Goal: Communication & Community: Answer question/provide support

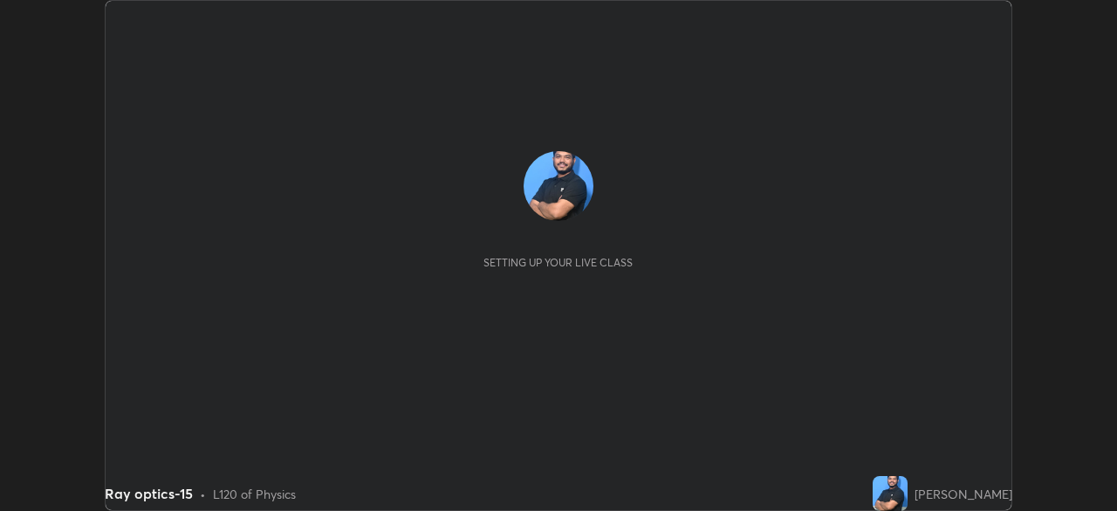
scroll to position [511, 1117]
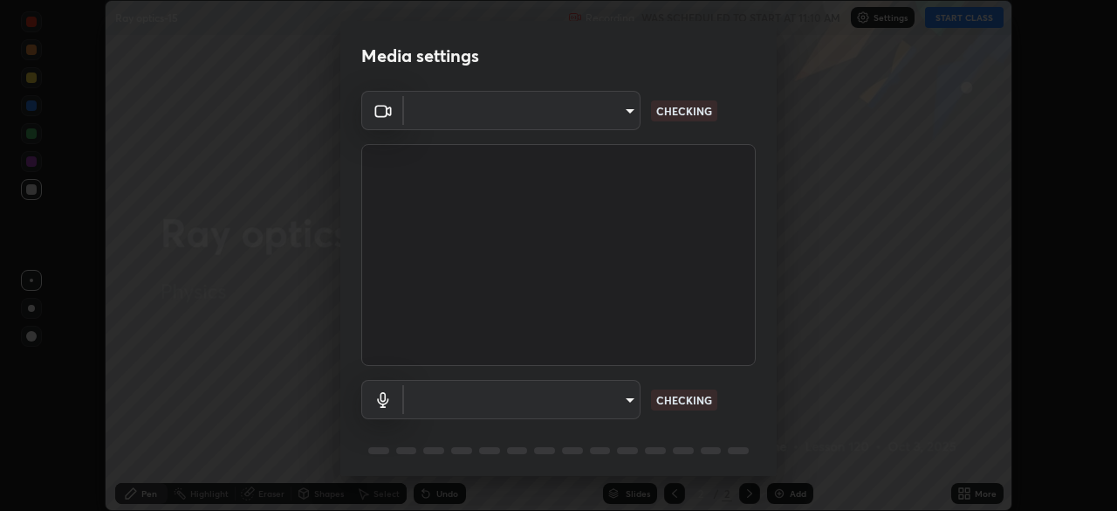
type input "3bea1df48e732a75bf676bd7aea8333698cc18d562ba91d0e9938fe52c76050e"
type input "default"
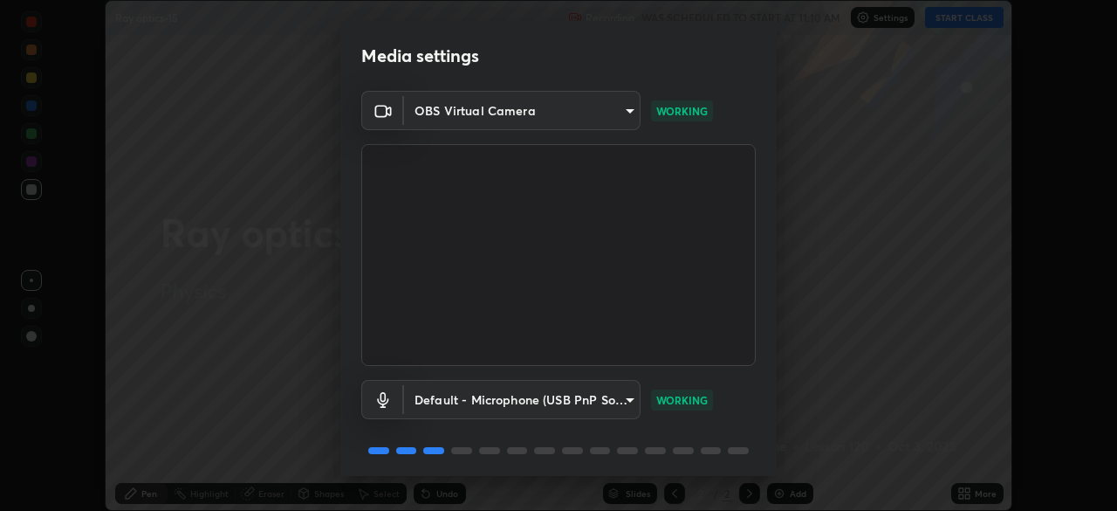
scroll to position [61, 0]
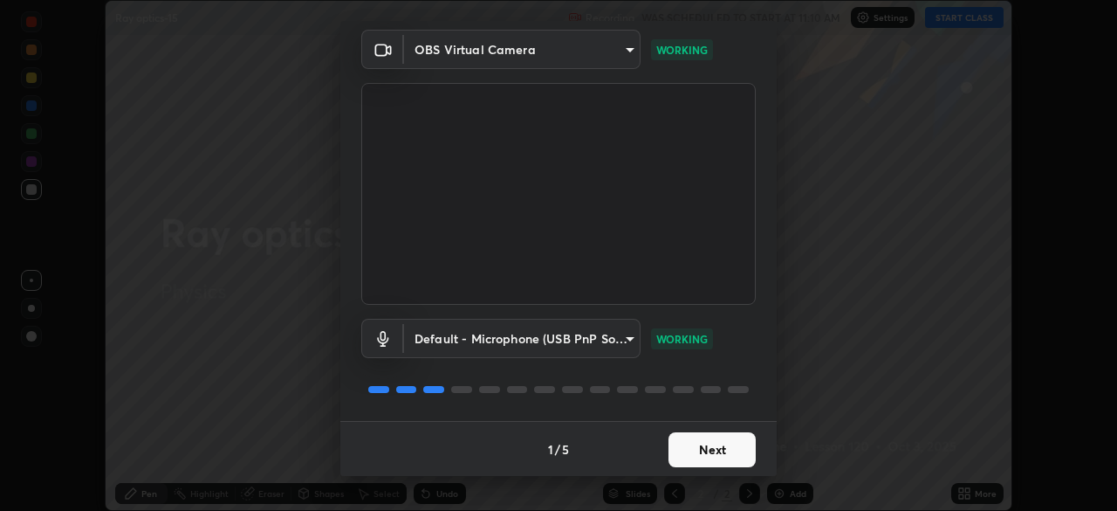
click at [699, 456] on button "Next" at bounding box center [712, 449] width 87 height 35
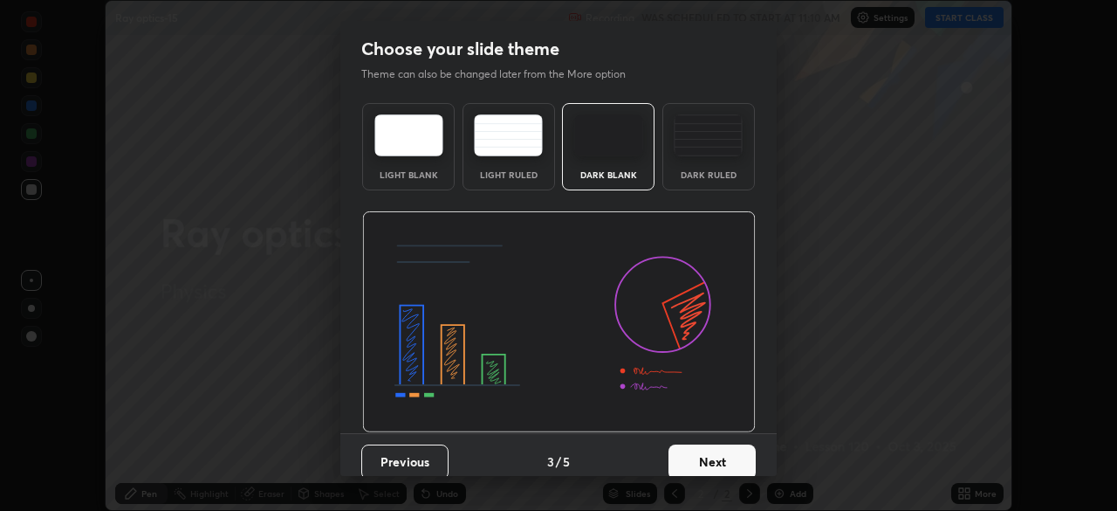
click at [703, 454] on button "Next" at bounding box center [712, 461] width 87 height 35
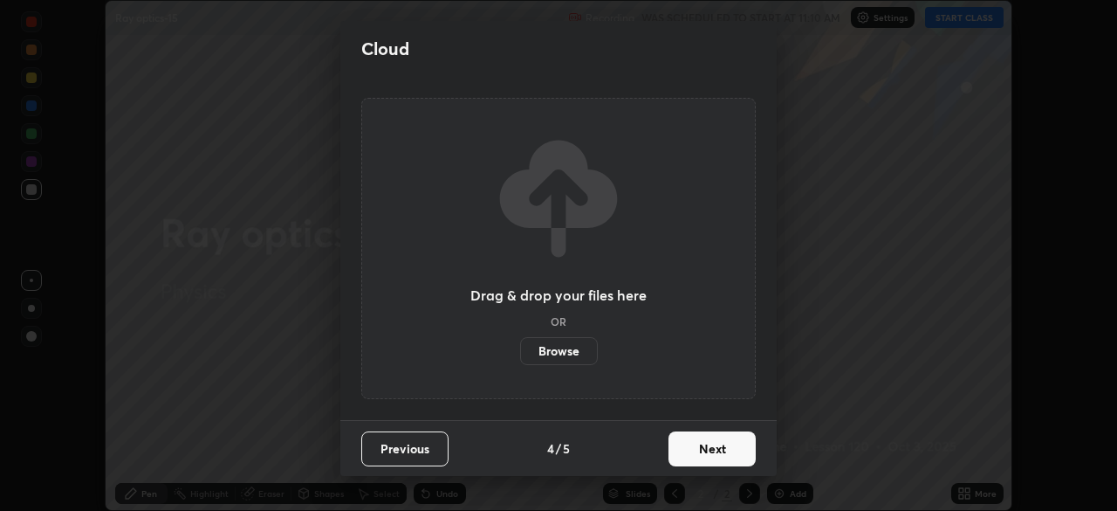
click at [705, 457] on button "Next" at bounding box center [712, 448] width 87 height 35
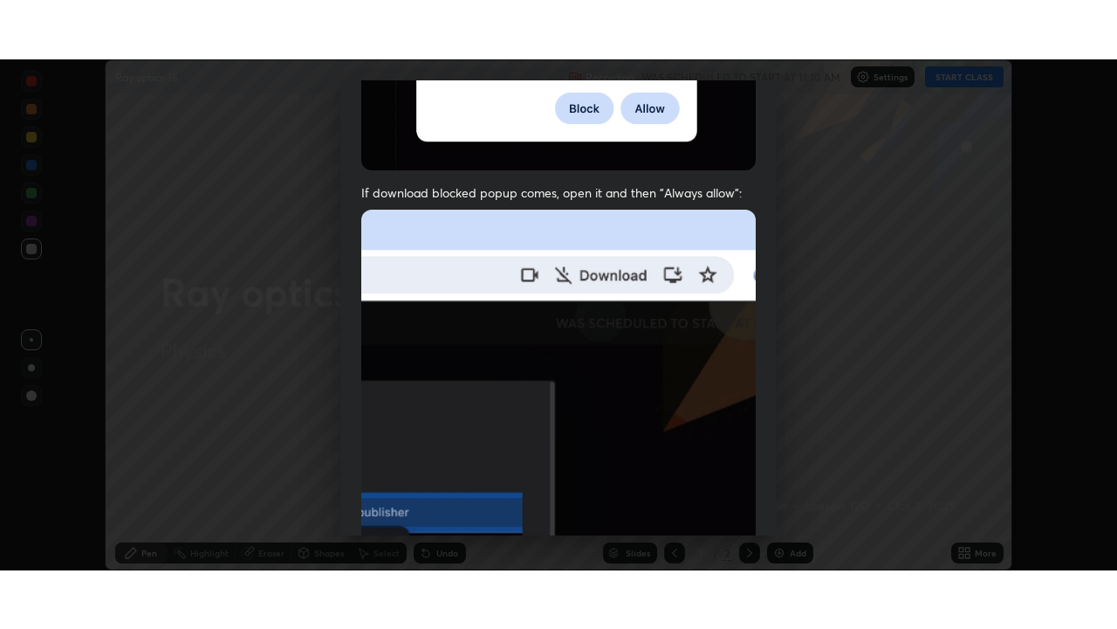
scroll to position [417, 0]
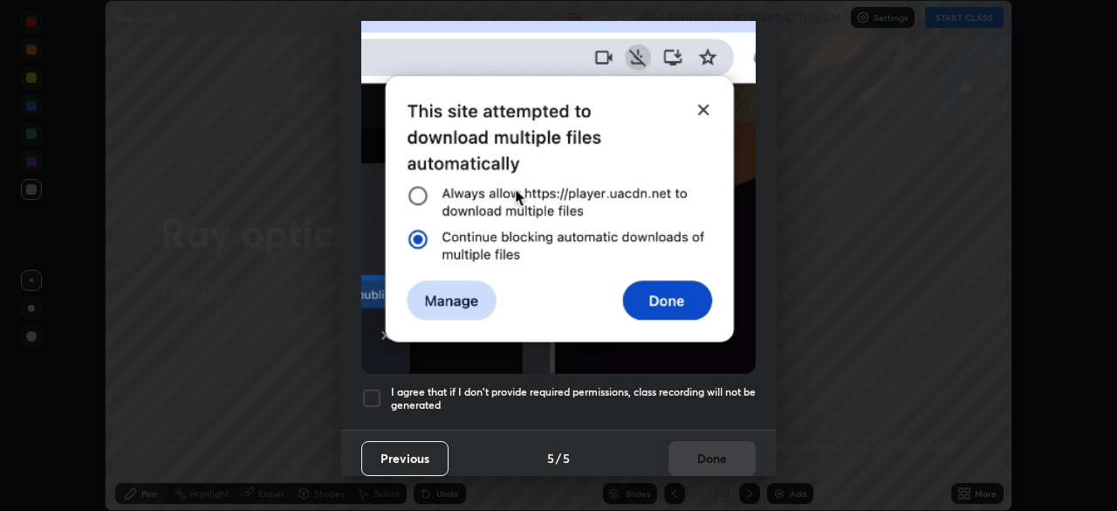
click at [370, 391] on div at bounding box center [371, 398] width 21 height 21
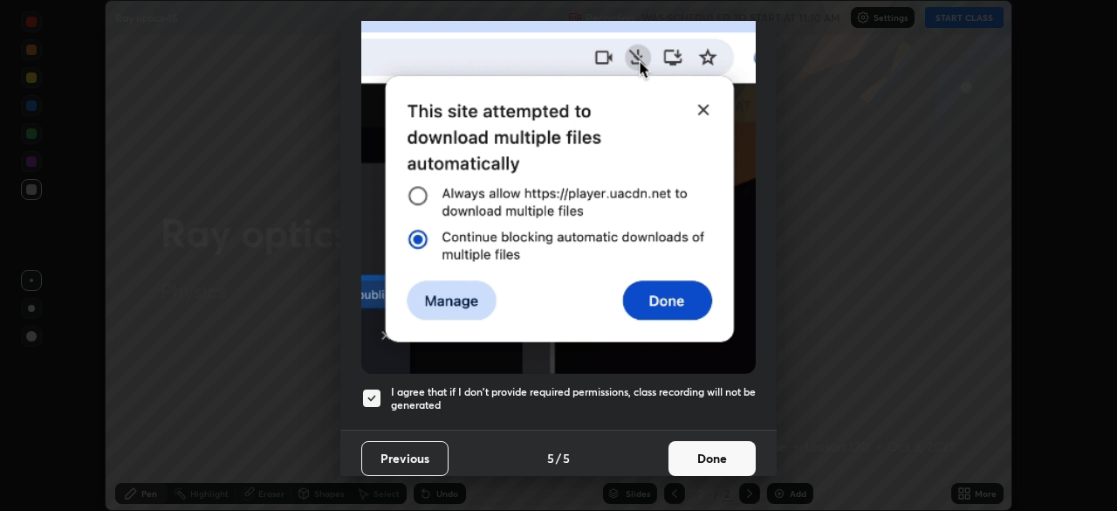
click at [681, 447] on button "Done" at bounding box center [712, 458] width 87 height 35
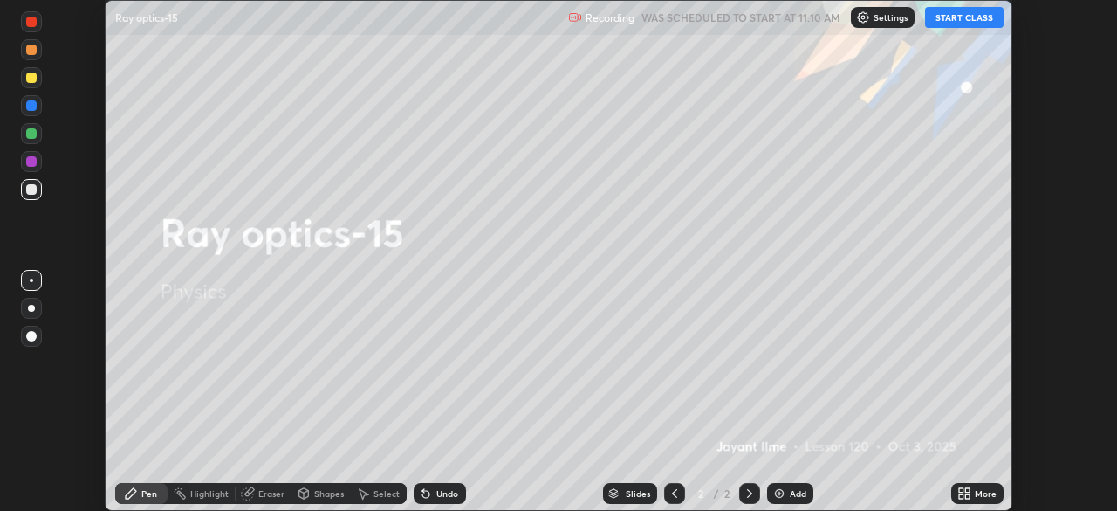
click at [959, 17] on button "START CLASS" at bounding box center [964, 17] width 79 height 21
click at [974, 497] on div "More" at bounding box center [978, 493] width 52 height 21
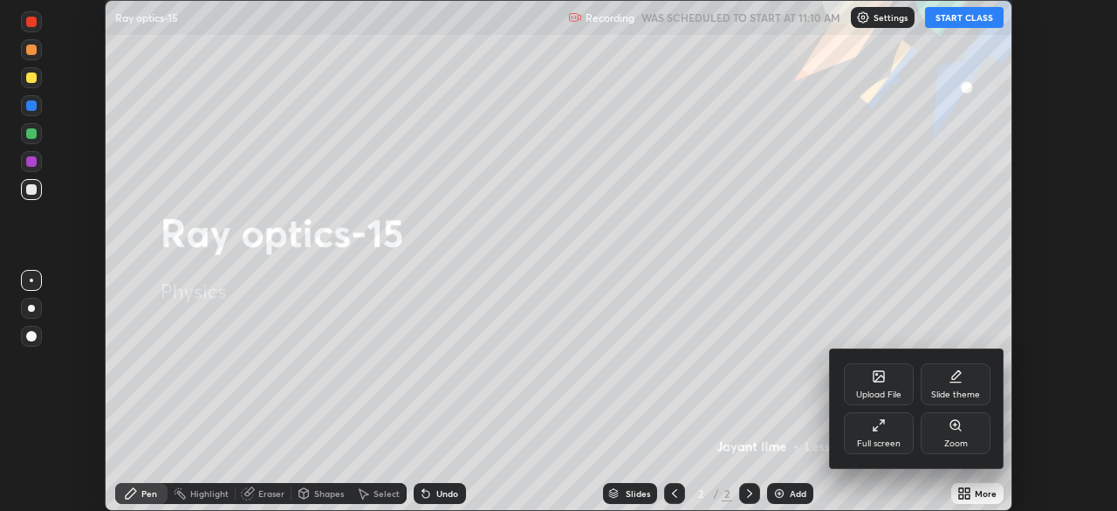
click at [924, 443] on div "Zoom" at bounding box center [956, 433] width 70 height 42
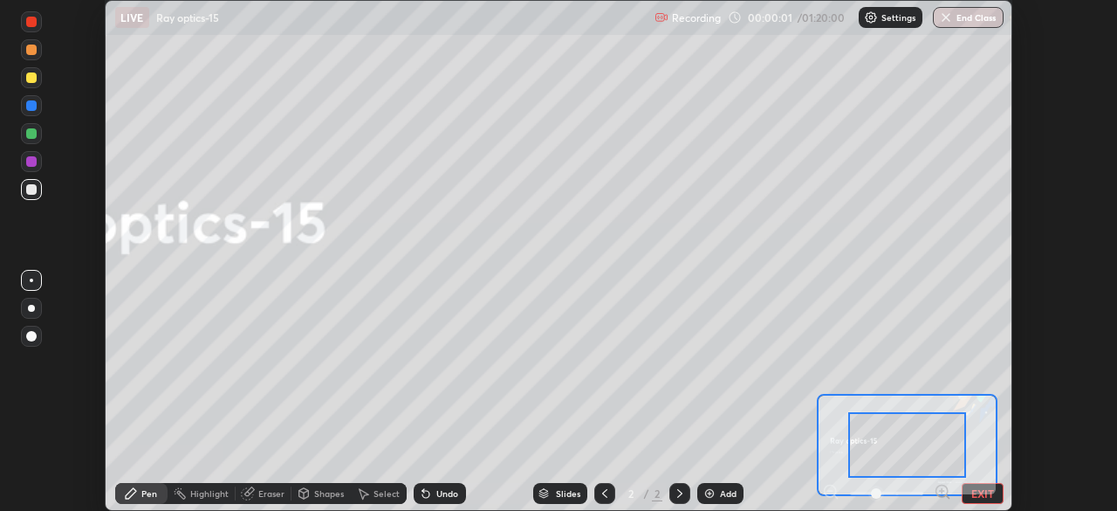
click at [975, 496] on button "EXIT" at bounding box center [983, 493] width 42 height 21
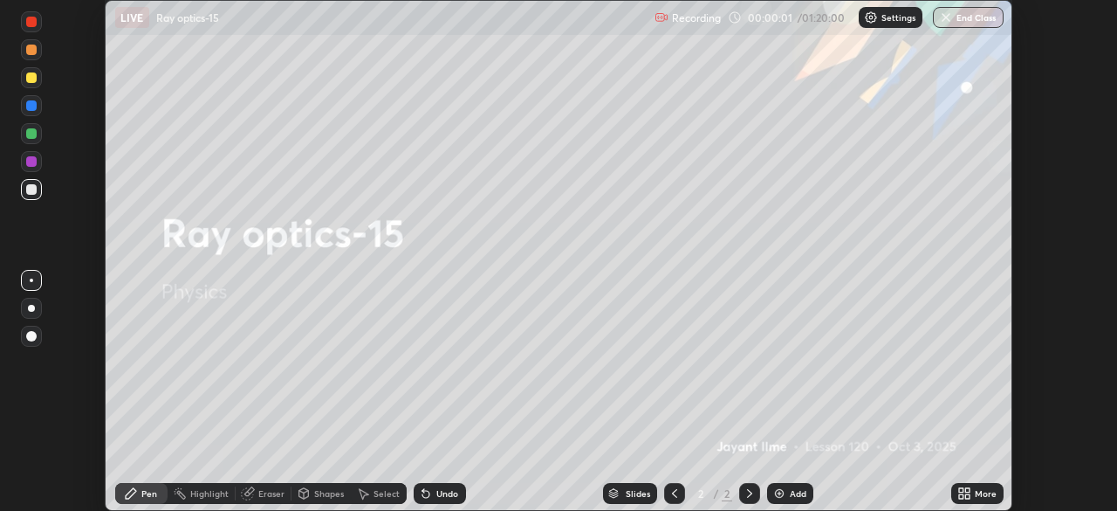
click at [974, 494] on div "More" at bounding box center [978, 493] width 52 height 21
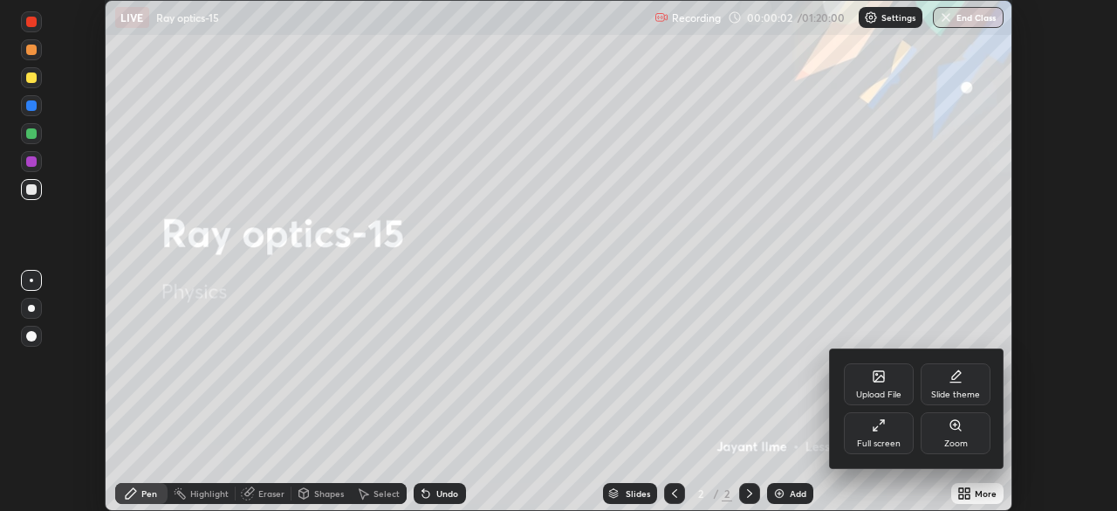
click at [890, 432] on div "Full screen" at bounding box center [879, 433] width 70 height 42
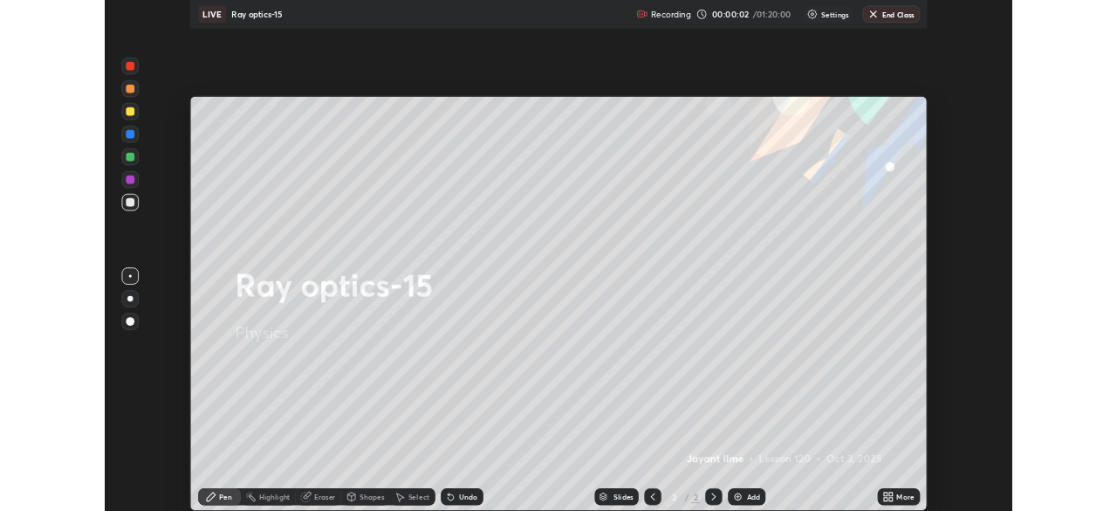
scroll to position [629, 1117]
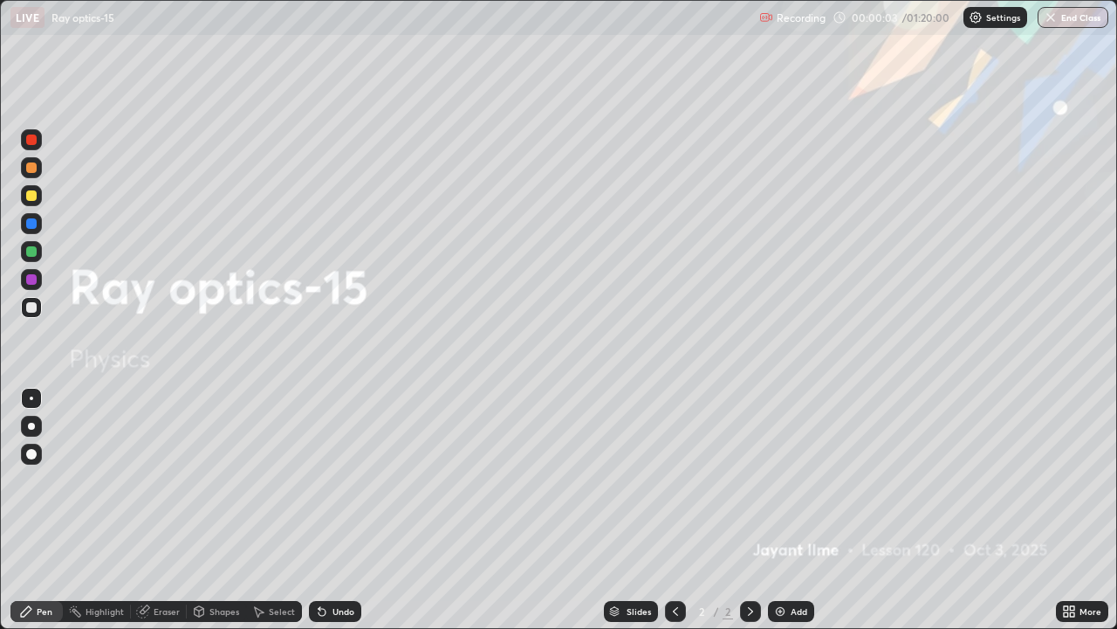
click at [784, 510] on div "Add" at bounding box center [791, 611] width 46 height 21
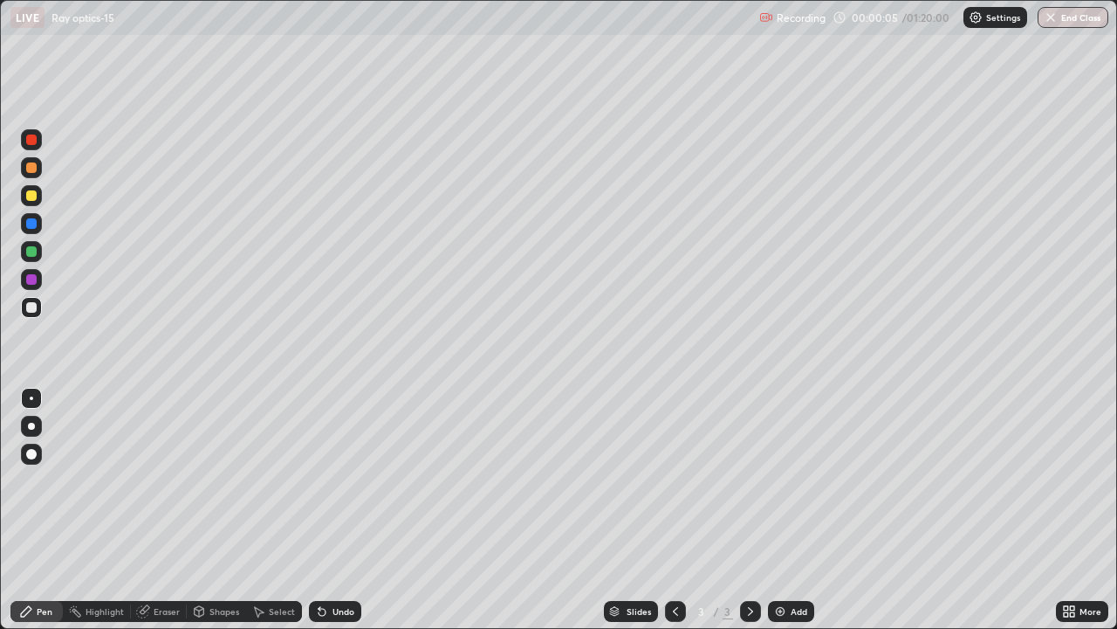
click at [31, 455] on div at bounding box center [31, 454] width 10 height 10
click at [31, 194] on div at bounding box center [31, 195] width 10 height 10
click at [28, 306] on div at bounding box center [31, 307] width 10 height 10
click at [31, 196] on div at bounding box center [31, 195] width 10 height 10
click at [30, 310] on div at bounding box center [31, 307] width 10 height 10
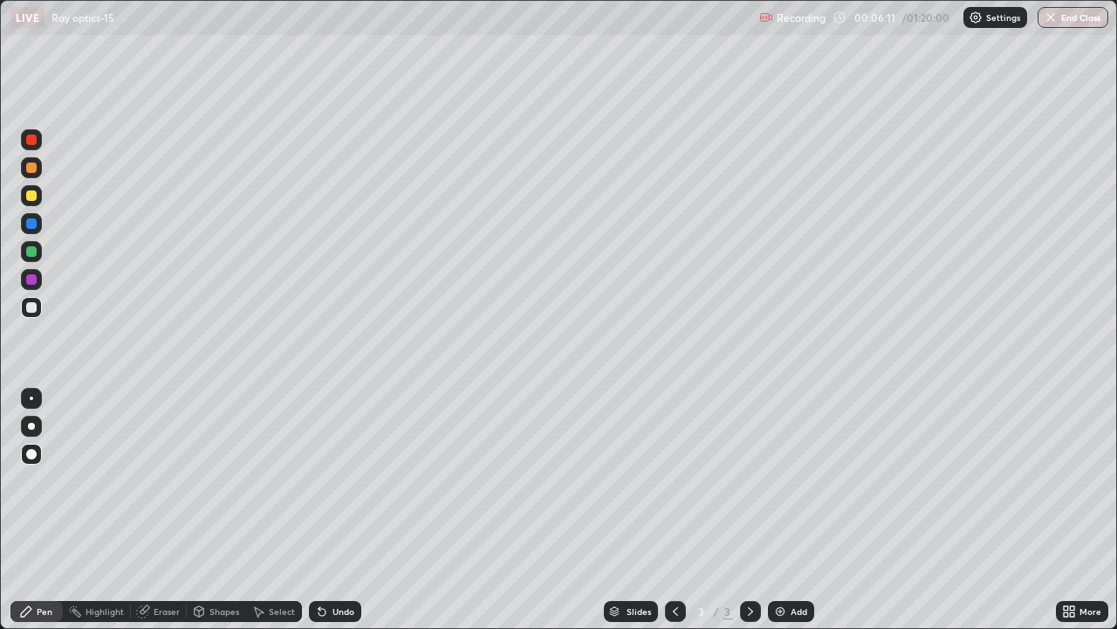
click at [319, 510] on icon at bounding box center [320, 608] width 2 height 2
click at [31, 196] on div at bounding box center [31, 195] width 10 height 10
click at [333, 510] on div "Undo" at bounding box center [344, 611] width 22 height 9
click at [33, 304] on div at bounding box center [31, 307] width 10 height 10
click at [780, 510] on img at bounding box center [780, 611] width 14 height 14
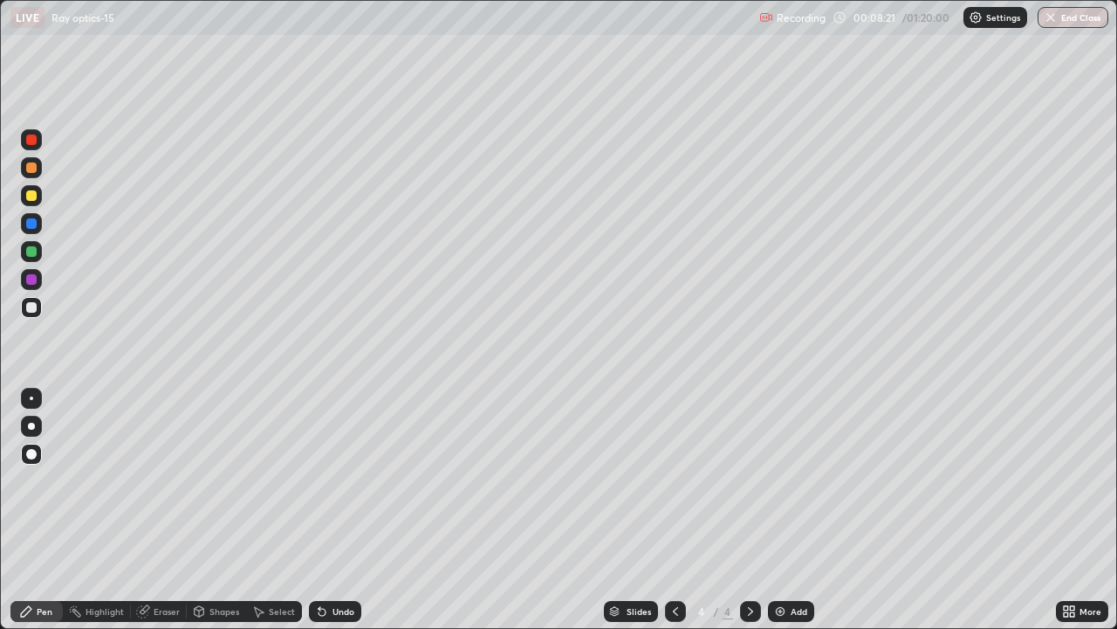
click at [30, 200] on div at bounding box center [31, 195] width 10 height 10
click at [21, 307] on div at bounding box center [31, 307] width 21 height 21
click at [33, 250] on div at bounding box center [31, 251] width 10 height 10
click at [34, 308] on div at bounding box center [31, 307] width 10 height 10
click at [777, 510] on img at bounding box center [780, 611] width 14 height 14
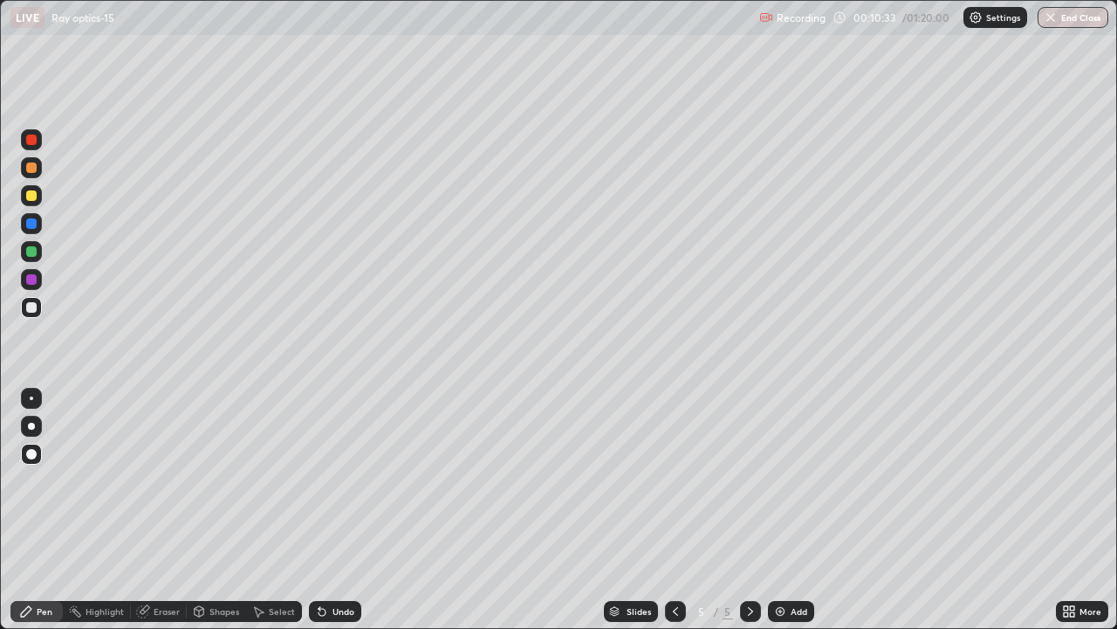
click at [38, 316] on div at bounding box center [31, 307] width 21 height 28
click at [36, 198] on div at bounding box center [31, 195] width 10 height 10
click at [677, 510] on icon at bounding box center [676, 611] width 14 height 14
click at [747, 510] on icon at bounding box center [751, 611] width 14 height 14
click at [33, 251] on div at bounding box center [31, 251] width 10 height 10
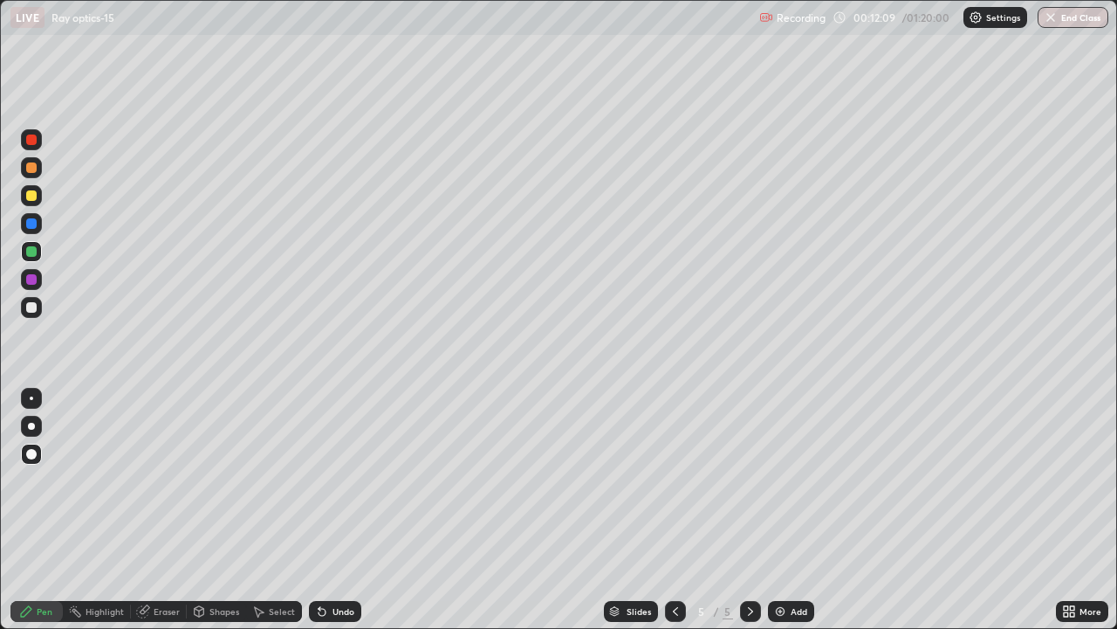
click at [31, 309] on div at bounding box center [31, 307] width 10 height 10
click at [338, 510] on div "Undo" at bounding box center [344, 611] width 22 height 9
click at [785, 510] on img at bounding box center [780, 611] width 14 height 14
click at [30, 194] on div at bounding box center [31, 195] width 10 height 10
click at [31, 307] on div at bounding box center [31, 307] width 10 height 10
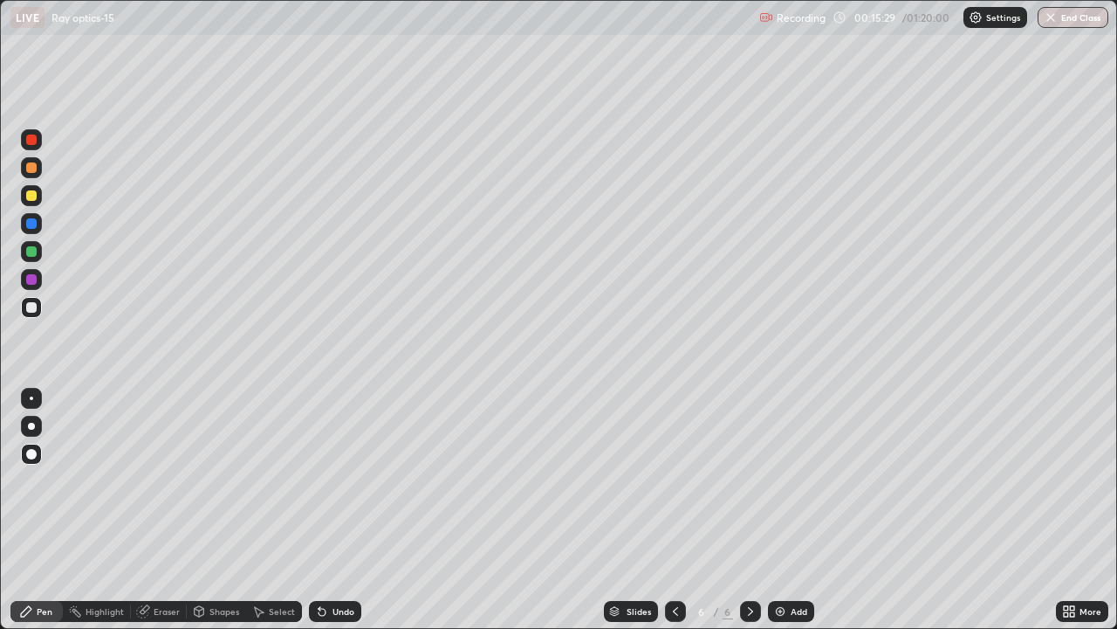
click at [31, 309] on div at bounding box center [31, 307] width 10 height 10
click at [32, 255] on div at bounding box center [31, 251] width 10 height 10
click at [31, 308] on div at bounding box center [31, 307] width 10 height 10
click at [34, 199] on div at bounding box center [31, 195] width 10 height 10
click at [332, 510] on div "Undo" at bounding box center [335, 611] width 52 height 21
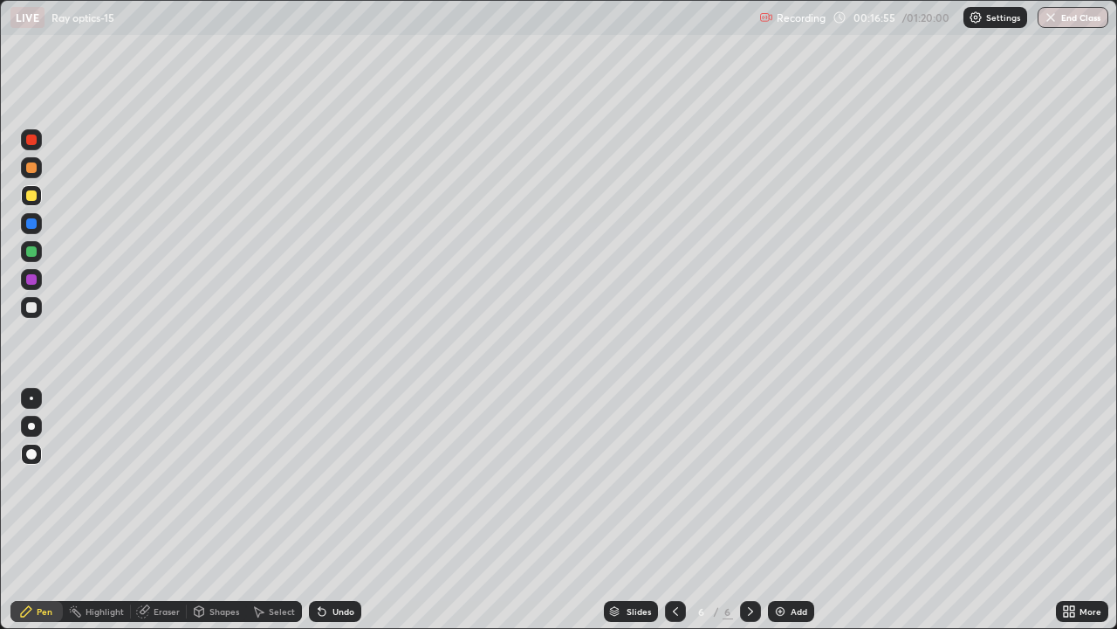
click at [335, 510] on div "Undo" at bounding box center [335, 611] width 52 height 21
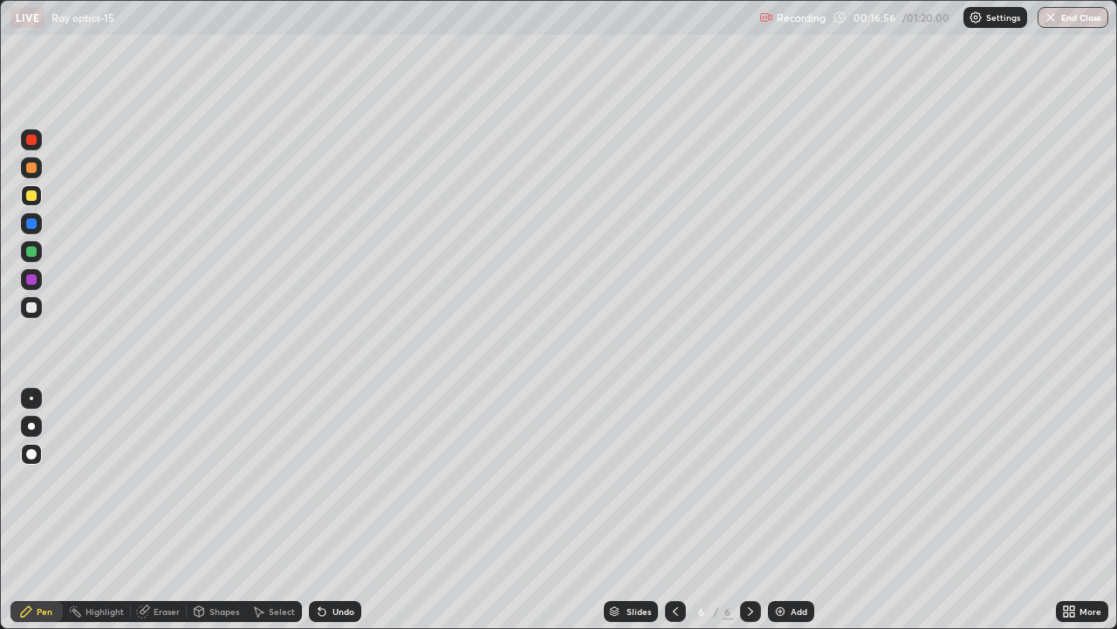
click at [335, 510] on div "Undo" at bounding box center [335, 611] width 52 height 21
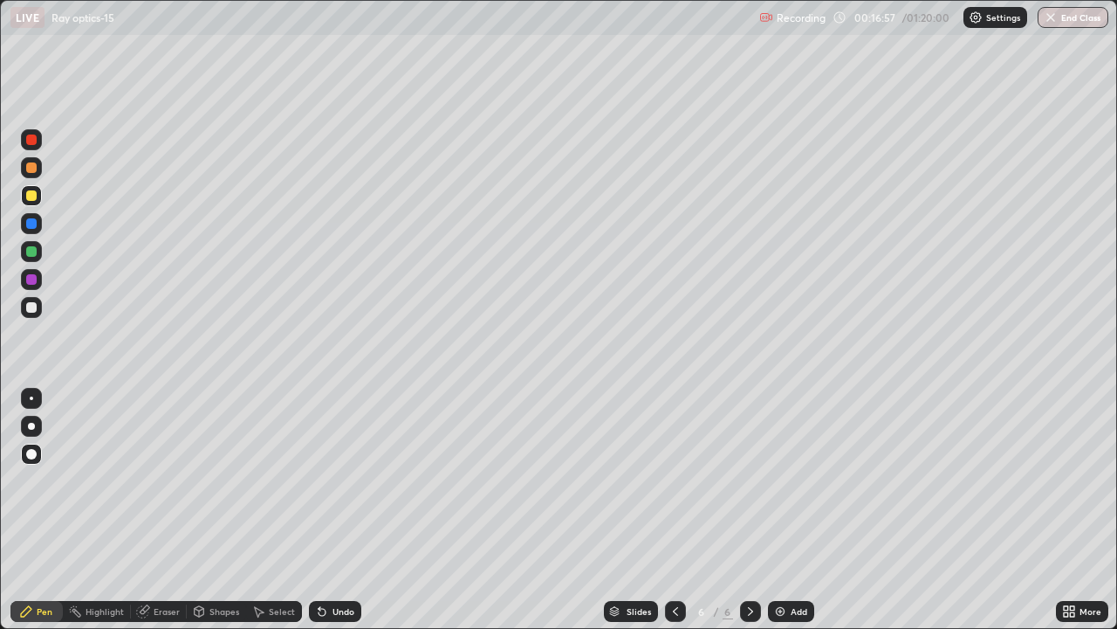
click at [335, 510] on div "Undo" at bounding box center [335, 611] width 52 height 21
click at [333, 510] on div "Undo" at bounding box center [344, 611] width 22 height 9
click at [154, 510] on div "Eraser" at bounding box center [167, 611] width 26 height 9
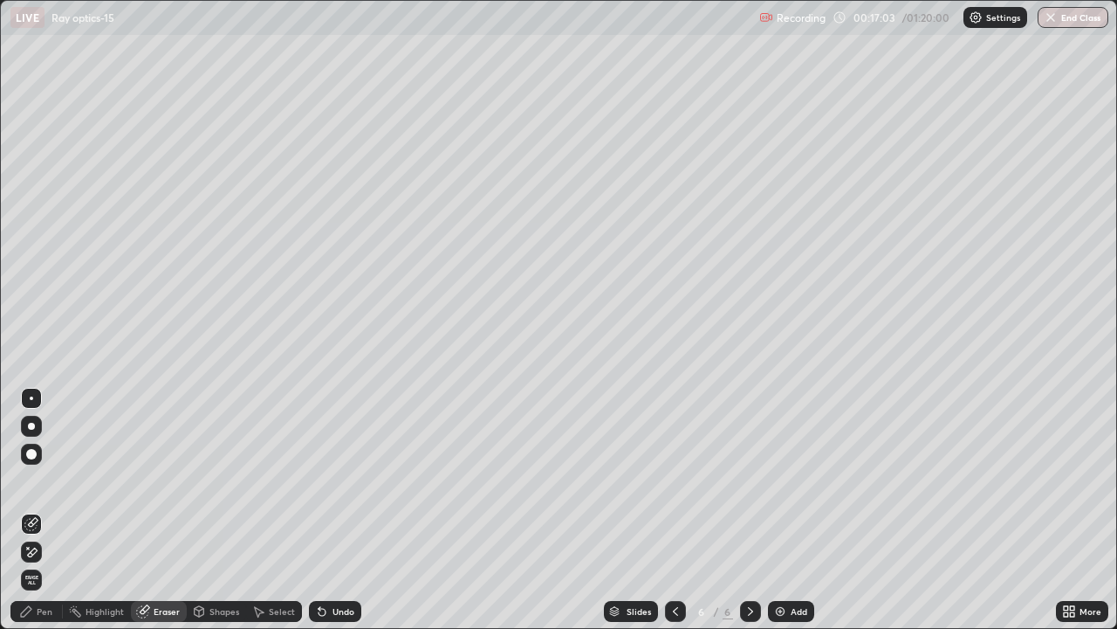
click at [44, 510] on div "Pen" at bounding box center [45, 611] width 16 height 9
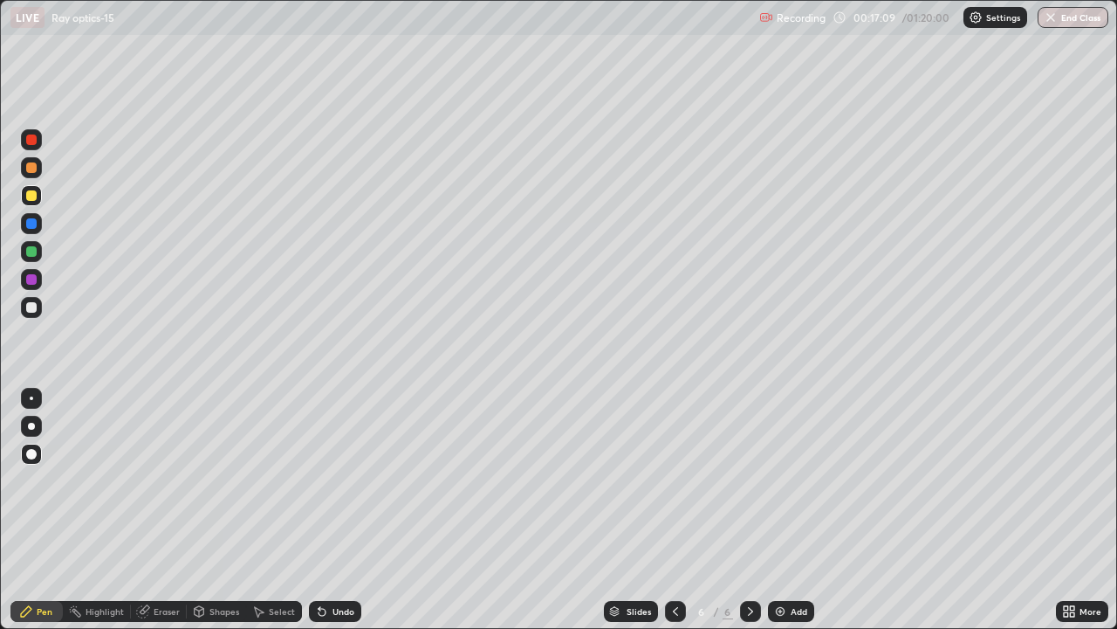
click at [35, 197] on div at bounding box center [31, 195] width 10 height 10
click at [35, 309] on div at bounding box center [31, 307] width 10 height 10
click at [24, 197] on div at bounding box center [31, 195] width 21 height 21
click at [32, 196] on div at bounding box center [31, 195] width 10 height 10
click at [326, 510] on icon at bounding box center [322, 611] width 14 height 14
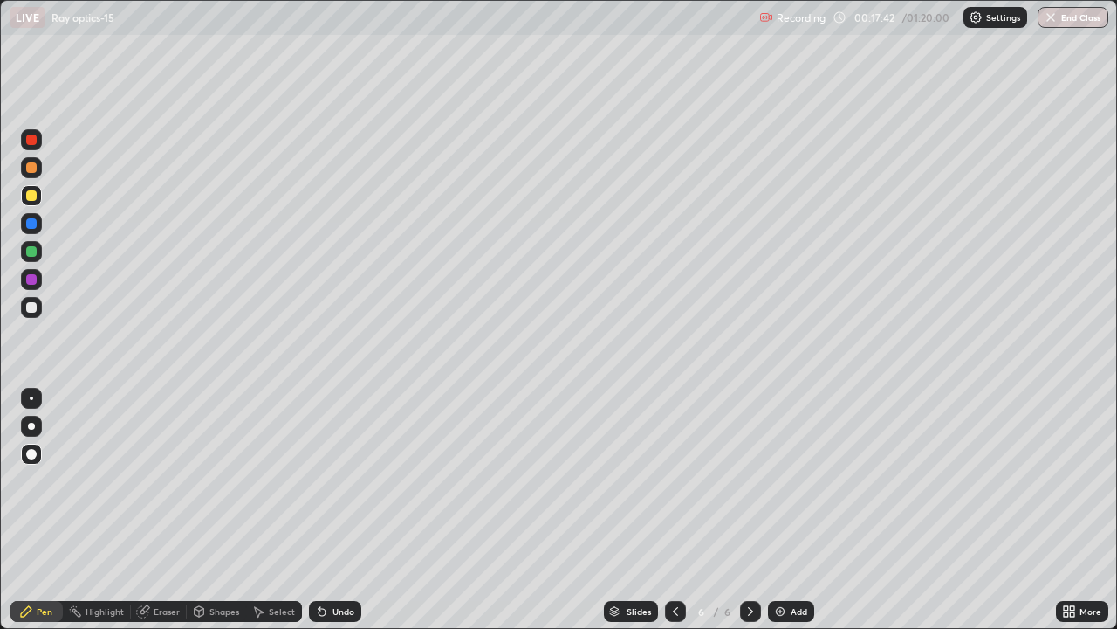
click at [326, 510] on icon at bounding box center [322, 611] width 14 height 14
click at [323, 510] on icon at bounding box center [322, 611] width 14 height 14
click at [29, 310] on div at bounding box center [31, 307] width 10 height 10
click at [28, 312] on div at bounding box center [31, 307] width 10 height 10
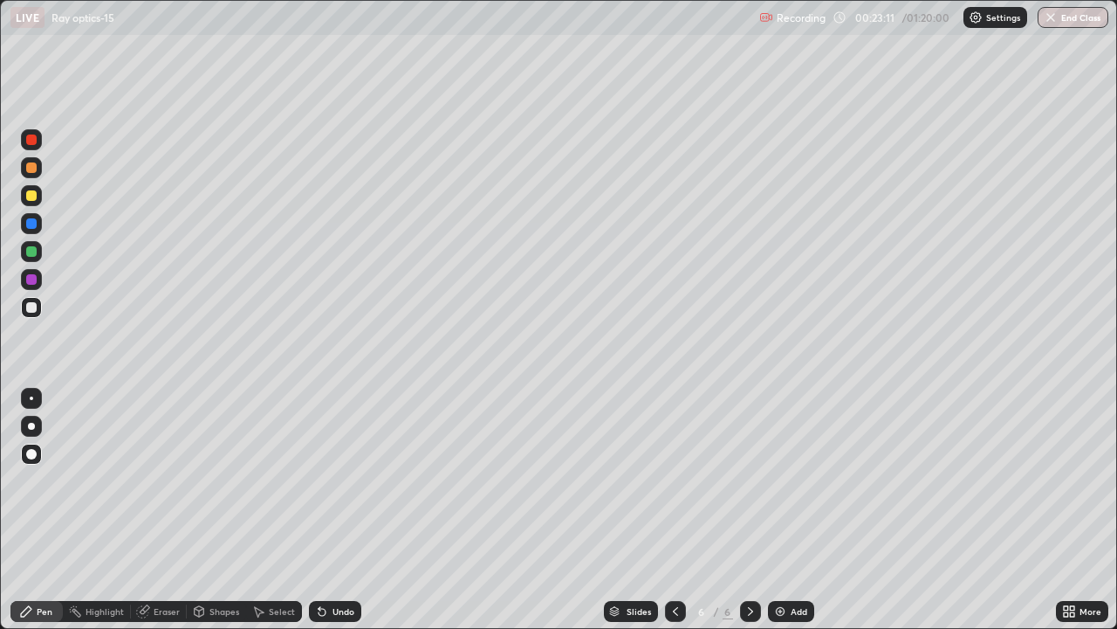
click at [783, 510] on img at bounding box center [780, 611] width 14 height 14
click at [31, 199] on div at bounding box center [31, 195] width 10 height 10
click at [326, 510] on div "Undo" at bounding box center [335, 611] width 52 height 21
click at [32, 314] on div at bounding box center [31, 307] width 21 height 21
click at [153, 510] on div "Eraser" at bounding box center [159, 611] width 56 height 21
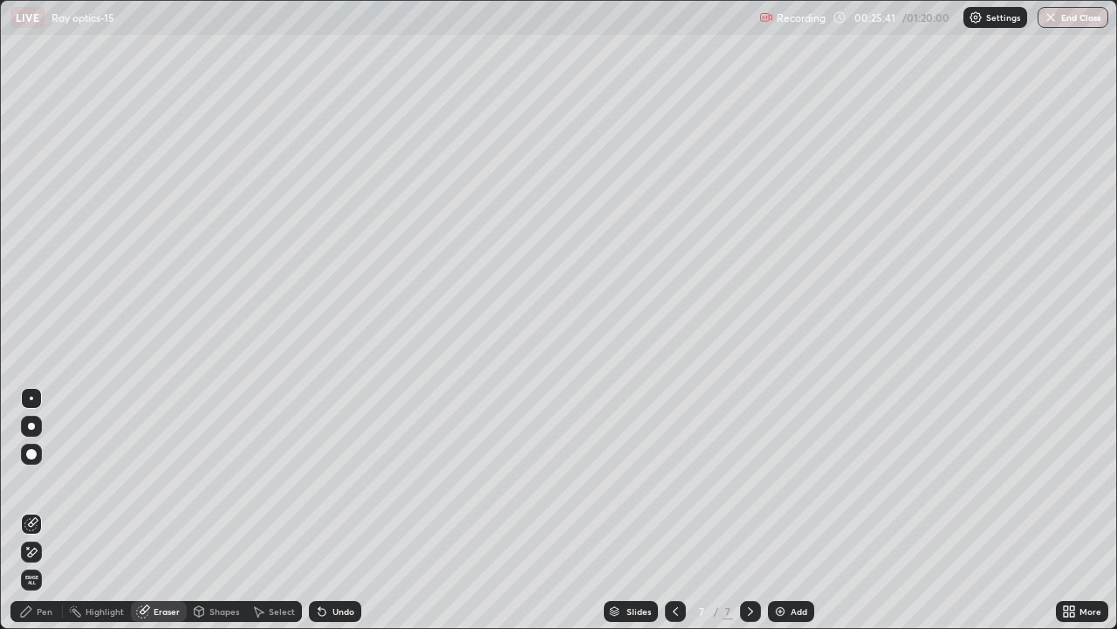
click at [36, 510] on div "Pen" at bounding box center [36, 611] width 52 height 21
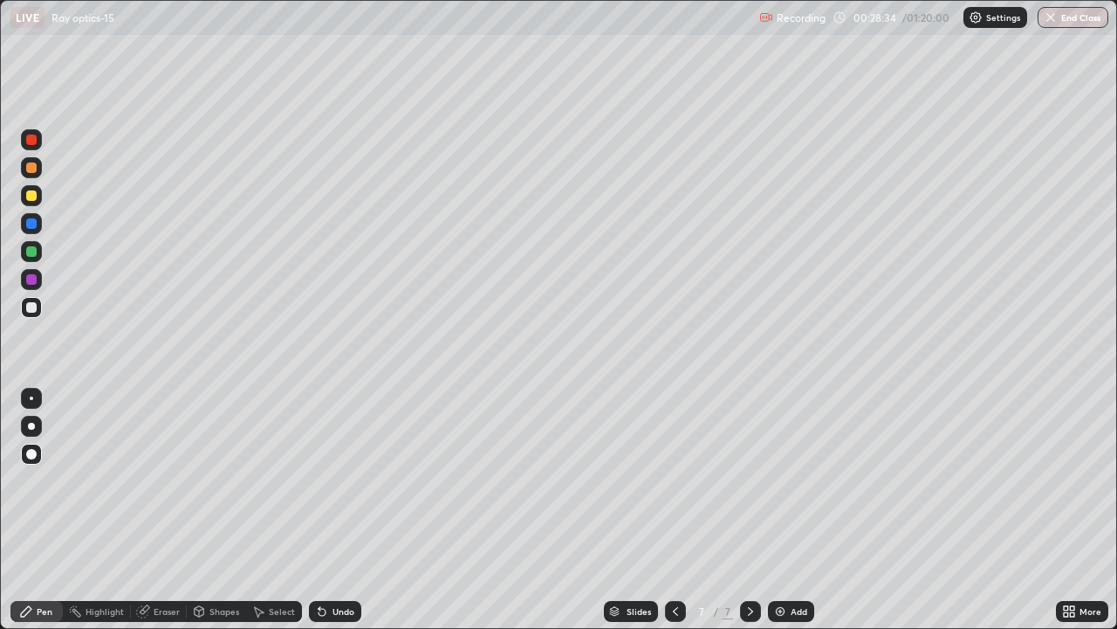
click at [780, 510] on img at bounding box center [780, 611] width 14 height 14
click at [31, 195] on div at bounding box center [31, 195] width 10 height 10
click at [35, 311] on div at bounding box center [31, 307] width 10 height 10
click at [31, 227] on div at bounding box center [31, 223] width 10 height 10
click at [30, 307] on div at bounding box center [31, 307] width 10 height 10
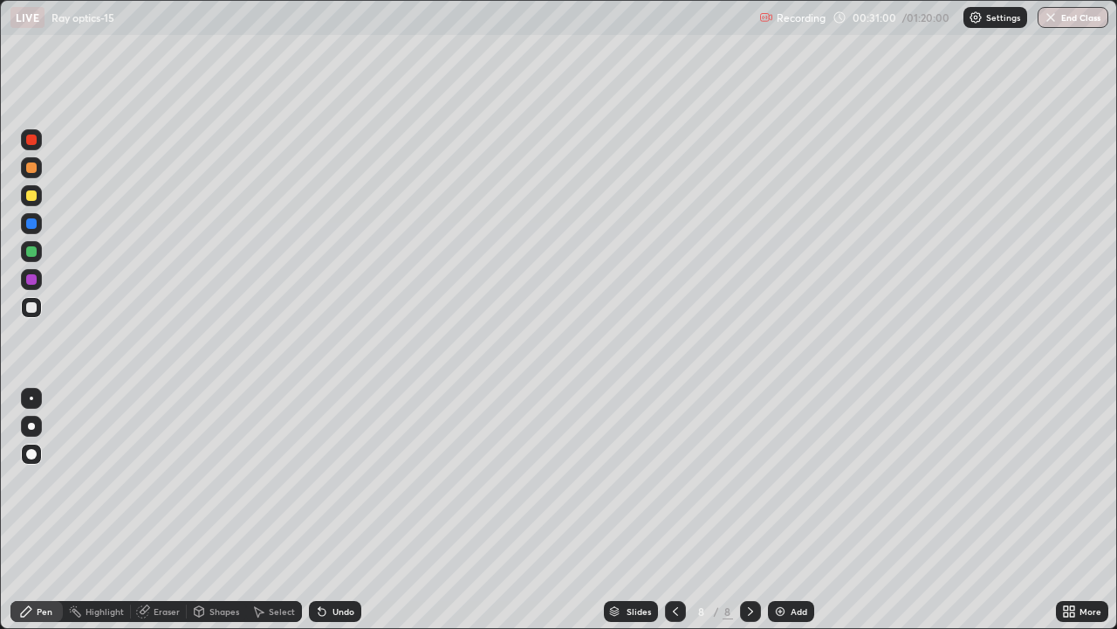
click at [164, 510] on div "Eraser" at bounding box center [167, 611] width 26 height 9
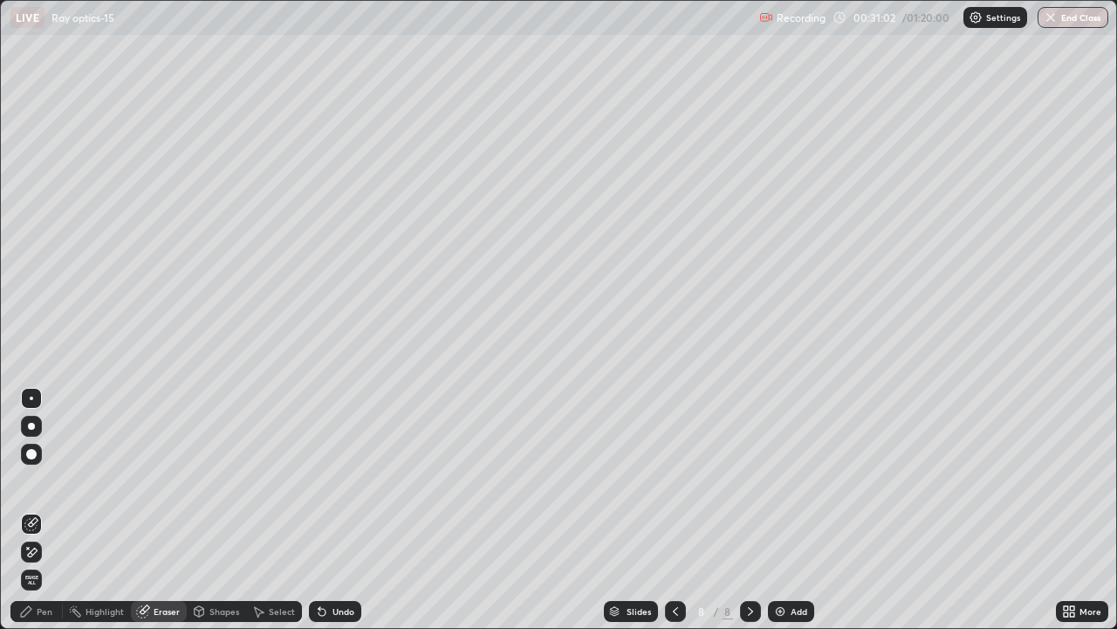
click at [41, 510] on div "Pen" at bounding box center [45, 611] width 16 height 9
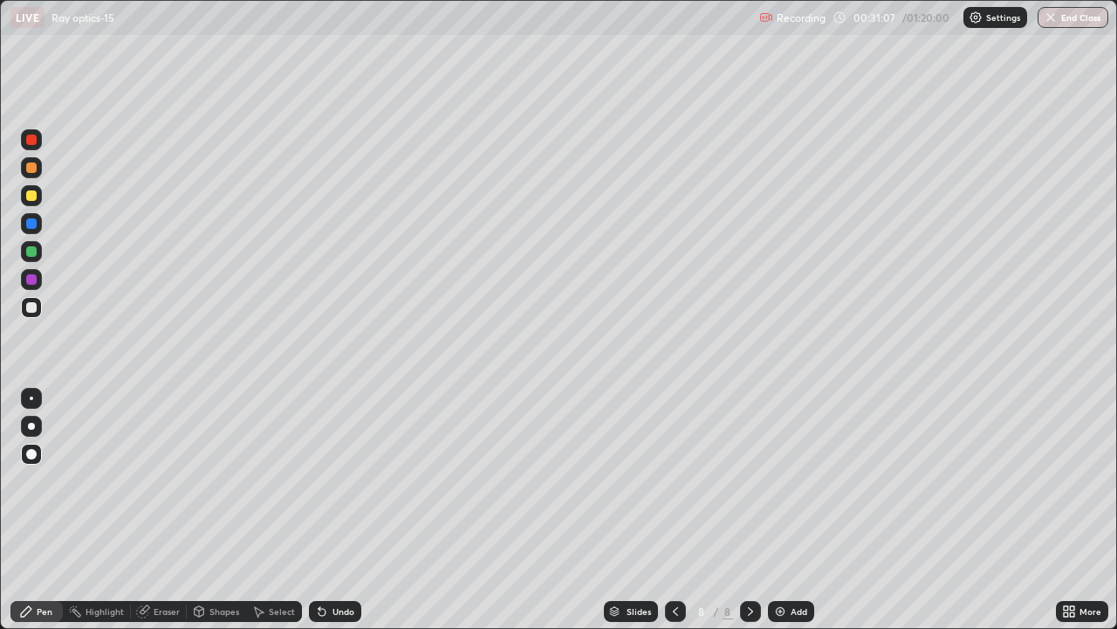
click at [149, 510] on div "Eraser" at bounding box center [159, 611] width 56 height 21
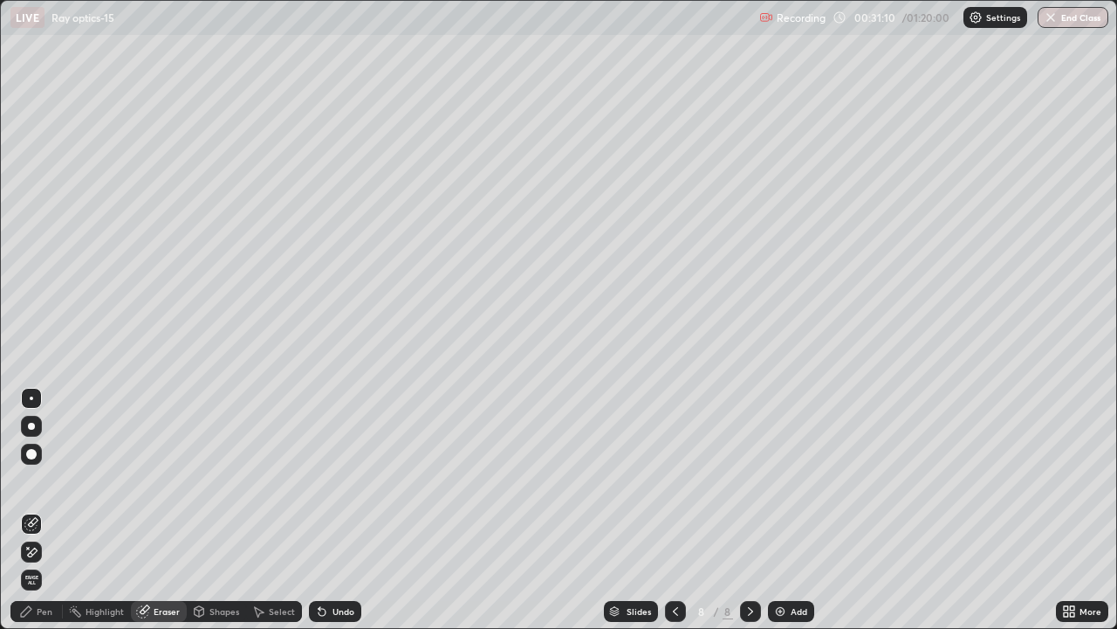
click at [38, 510] on div "Pen" at bounding box center [45, 611] width 16 height 9
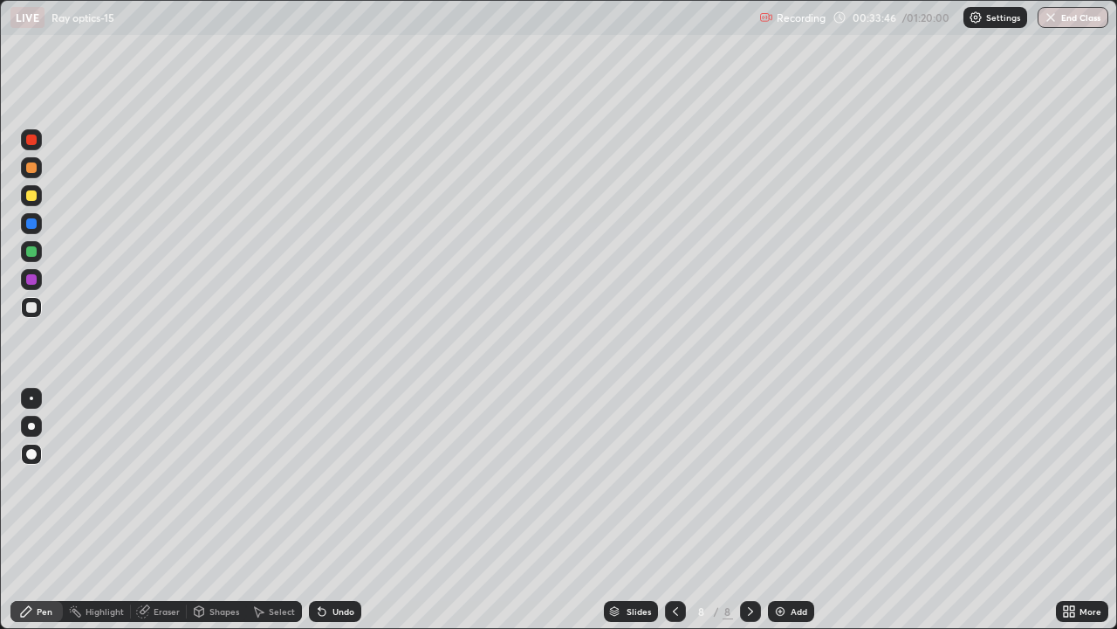
click at [343, 510] on div "Undo" at bounding box center [344, 611] width 22 height 9
click at [335, 510] on div "Undo" at bounding box center [344, 611] width 22 height 9
click at [849, 510] on div "Slides 8 / 8 Add" at bounding box center [708, 611] width 695 height 35
click at [872, 510] on div "Slides 8 / 8 Add" at bounding box center [708, 611] width 695 height 35
click at [875, 510] on div "Slides 8 / 8 Add" at bounding box center [708, 611] width 695 height 35
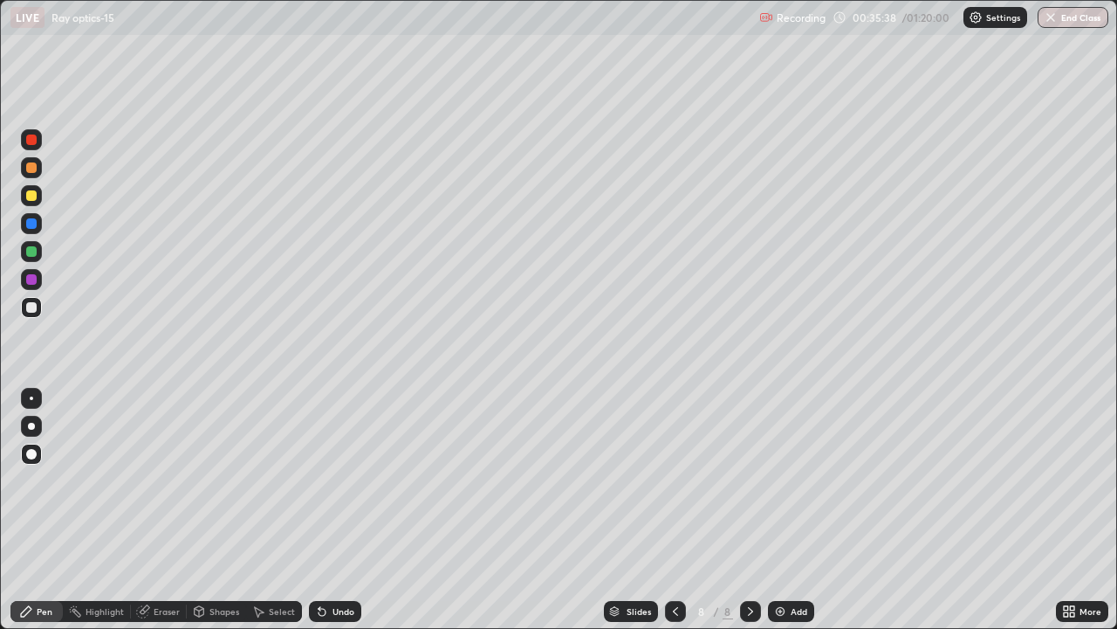
click at [326, 510] on div "Undo" at bounding box center [335, 611] width 52 height 21
click at [328, 510] on div "Undo" at bounding box center [335, 611] width 52 height 21
click at [333, 510] on div "Undo" at bounding box center [344, 611] width 22 height 9
click at [334, 510] on div "Undo" at bounding box center [335, 611] width 52 height 21
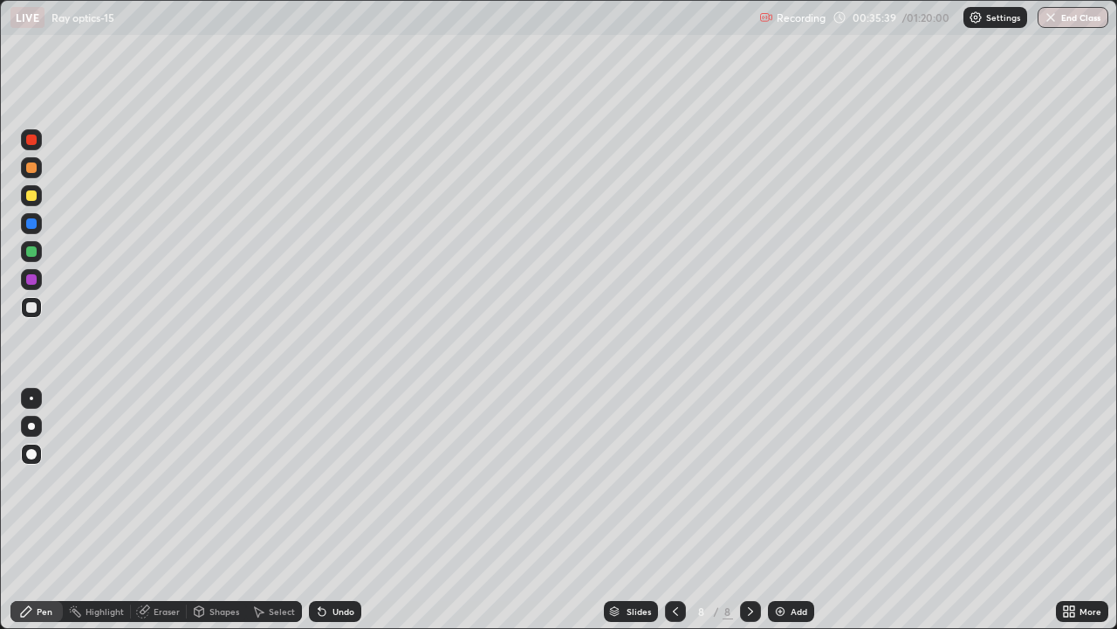
click at [334, 510] on div "Undo" at bounding box center [335, 611] width 52 height 21
click at [750, 510] on div at bounding box center [750, 611] width 21 height 35
click at [674, 510] on icon at bounding box center [676, 611] width 14 height 14
click at [754, 510] on div at bounding box center [750, 611] width 21 height 21
click at [329, 510] on div "Undo" at bounding box center [335, 611] width 52 height 21
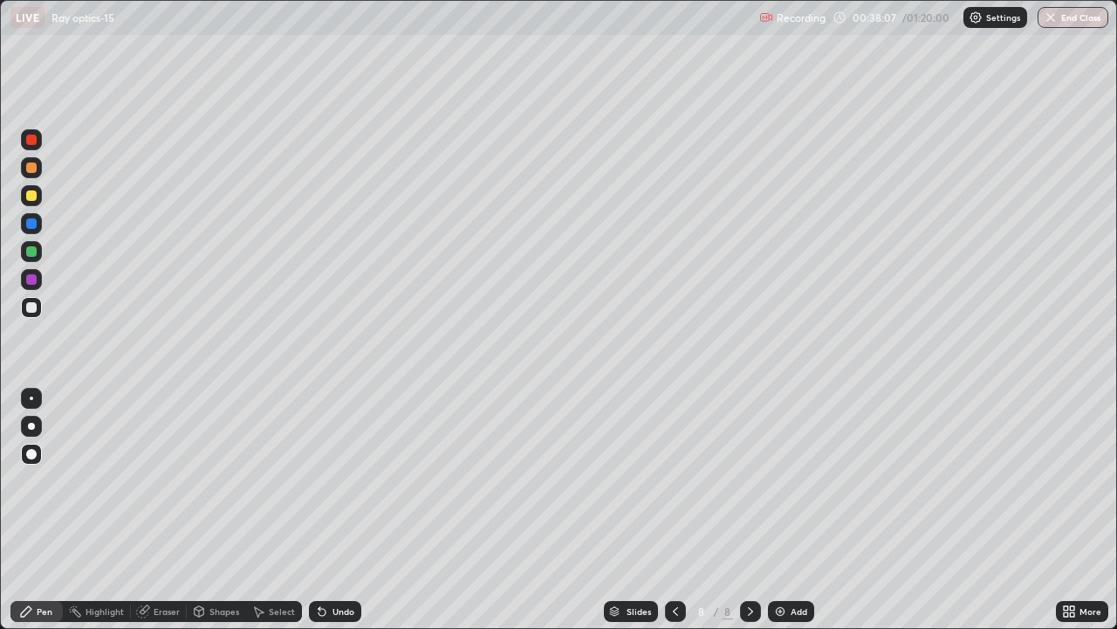
click at [329, 510] on div "Undo" at bounding box center [335, 611] width 52 height 21
click at [333, 510] on div "Undo" at bounding box center [344, 611] width 22 height 9
click at [329, 510] on div "Undo" at bounding box center [335, 611] width 52 height 21
click at [319, 510] on icon at bounding box center [320, 608] width 2 height 2
click at [674, 510] on icon at bounding box center [676, 611] width 14 height 14
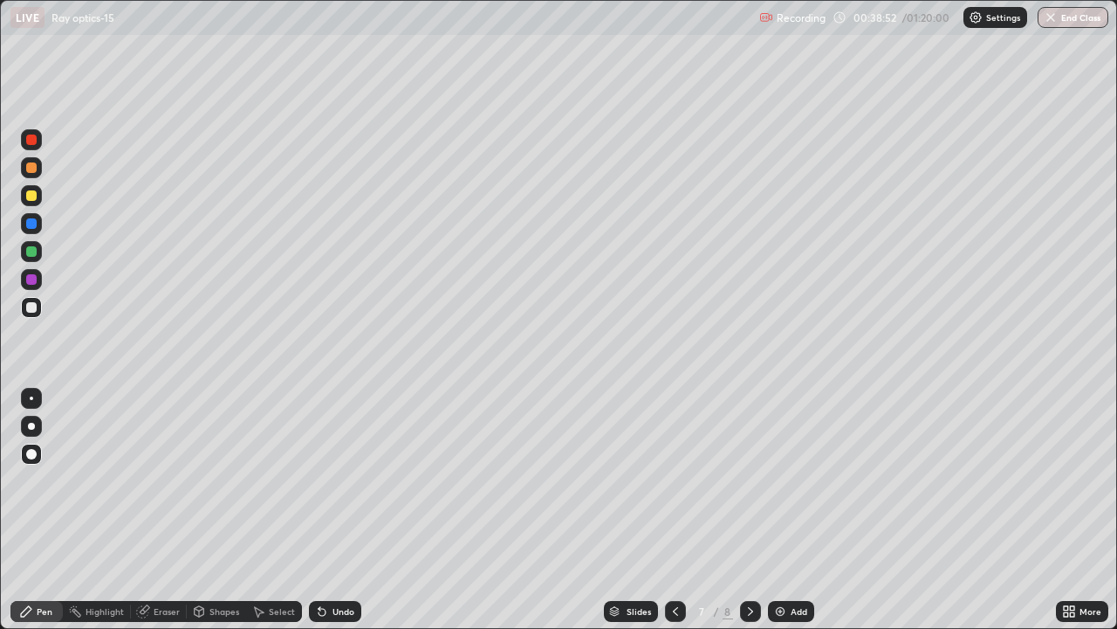
click at [674, 510] on icon at bounding box center [676, 611] width 14 height 14
click at [673, 510] on icon at bounding box center [675, 611] width 5 height 9
click at [674, 510] on icon at bounding box center [676, 611] width 14 height 14
click at [746, 510] on icon at bounding box center [751, 611] width 14 height 14
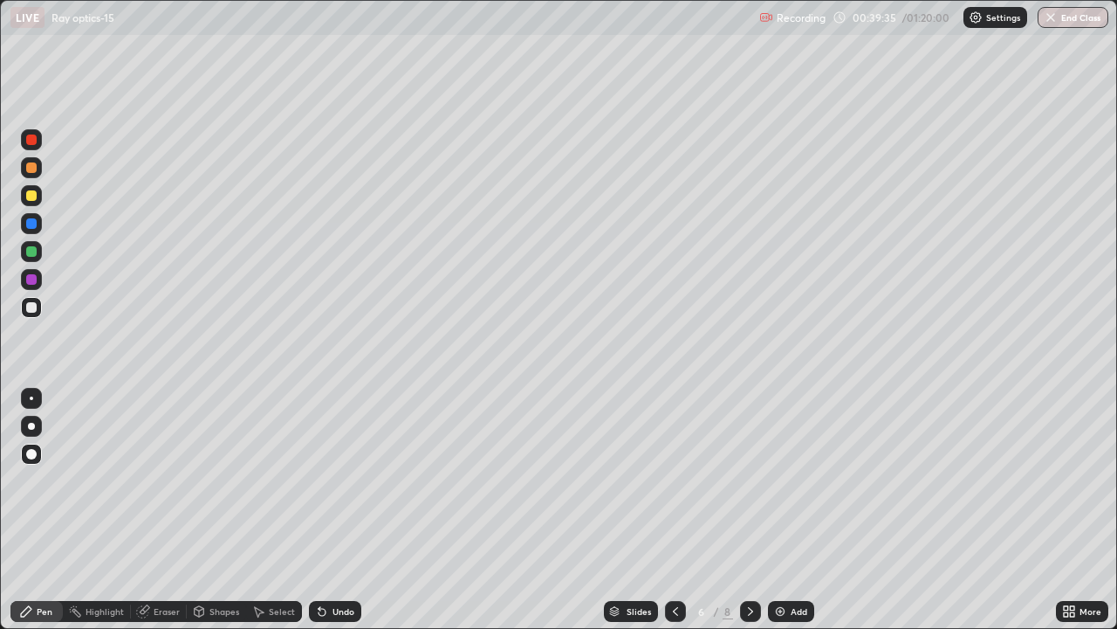
click at [747, 510] on icon at bounding box center [751, 611] width 14 height 14
click at [746, 510] on icon at bounding box center [751, 611] width 14 height 14
click at [674, 510] on icon at bounding box center [676, 611] width 14 height 14
click at [749, 510] on icon at bounding box center [751, 611] width 14 height 14
click at [746, 510] on icon at bounding box center [751, 611] width 14 height 14
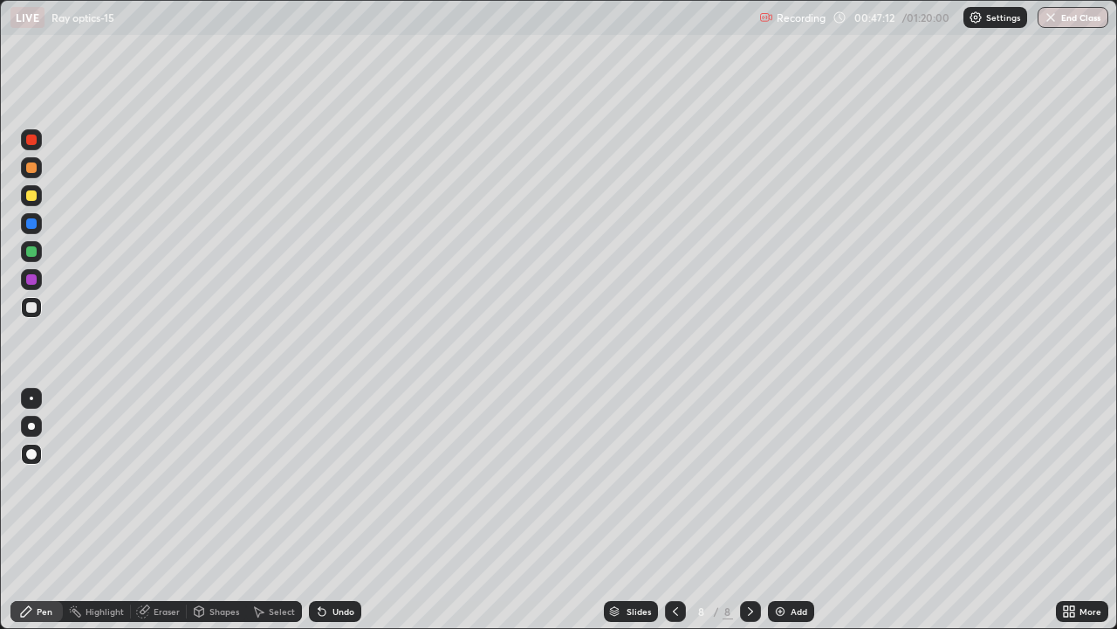
click at [786, 510] on img at bounding box center [780, 611] width 14 height 14
click at [24, 201] on div at bounding box center [31, 195] width 21 height 21
click at [32, 196] on div at bounding box center [31, 195] width 10 height 10
click at [34, 225] on div at bounding box center [31, 223] width 10 height 10
click at [31, 309] on div at bounding box center [31, 307] width 10 height 10
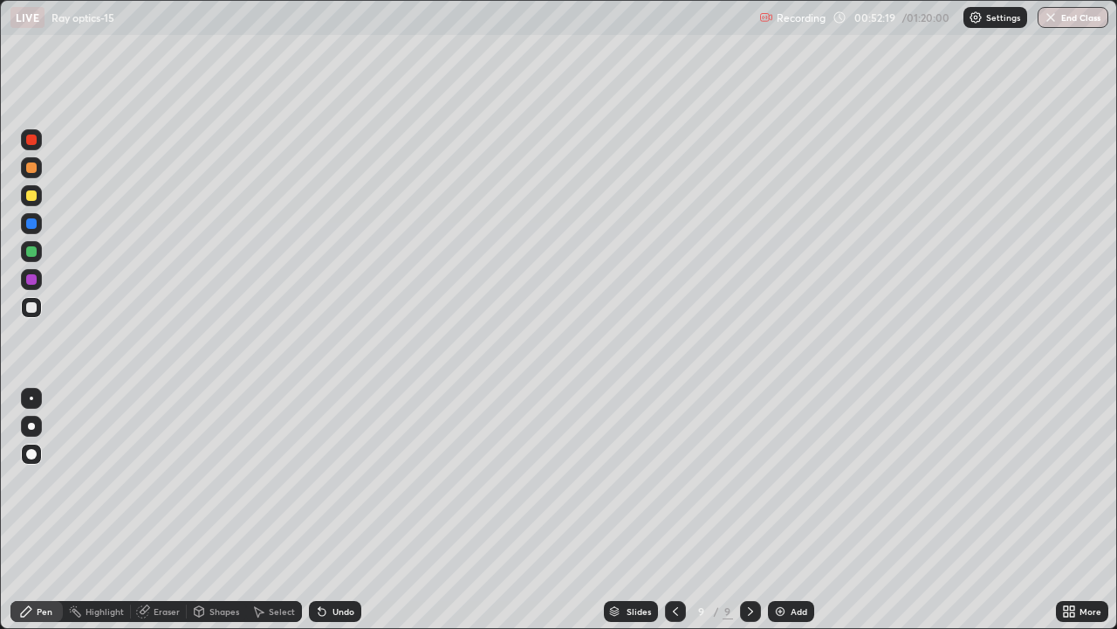
click at [328, 510] on div "Undo" at bounding box center [335, 611] width 52 height 21
click at [329, 510] on div "Undo" at bounding box center [335, 611] width 52 height 21
click at [326, 510] on icon at bounding box center [322, 611] width 14 height 14
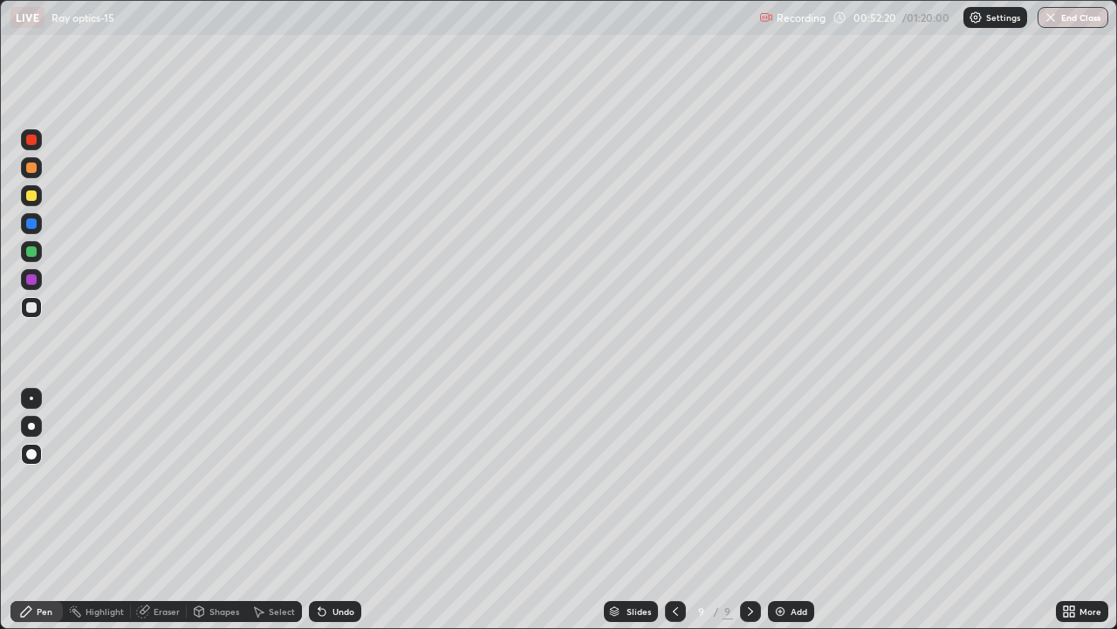
click at [326, 510] on icon at bounding box center [322, 611] width 14 height 14
click at [325, 510] on div "Undo" at bounding box center [335, 611] width 52 height 21
click at [326, 510] on icon at bounding box center [322, 611] width 14 height 14
click at [326, 510] on div "Undo" at bounding box center [335, 611] width 52 height 21
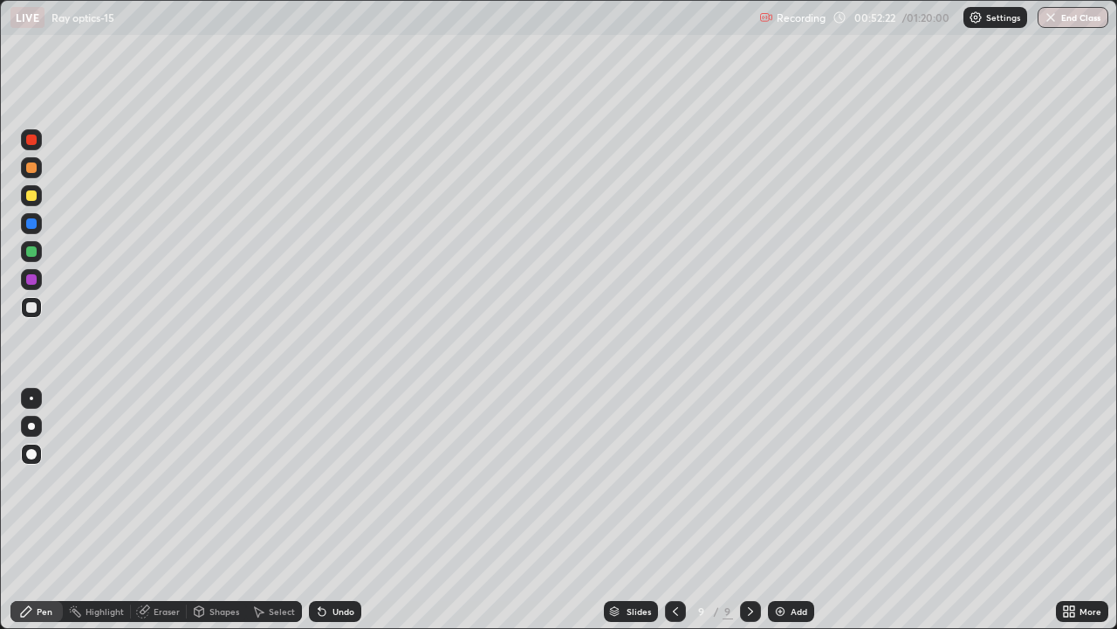
click at [326, 510] on icon at bounding box center [322, 611] width 14 height 14
click at [324, 510] on div "Undo" at bounding box center [335, 611] width 52 height 21
click at [326, 510] on icon at bounding box center [322, 611] width 14 height 14
click at [325, 510] on div "Undo" at bounding box center [335, 611] width 52 height 21
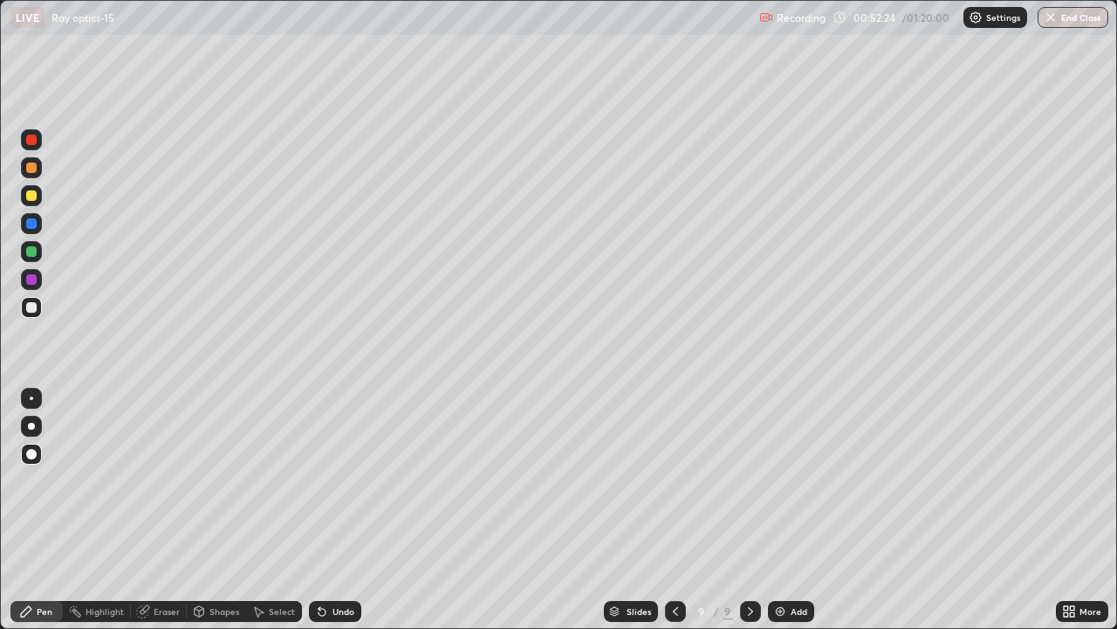
click at [320, 510] on icon at bounding box center [322, 611] width 7 height 7
click at [337, 510] on div "Undo" at bounding box center [344, 611] width 22 height 9
click at [31, 225] on div at bounding box center [31, 223] width 10 height 10
click at [787, 510] on div "Add" at bounding box center [791, 611] width 46 height 21
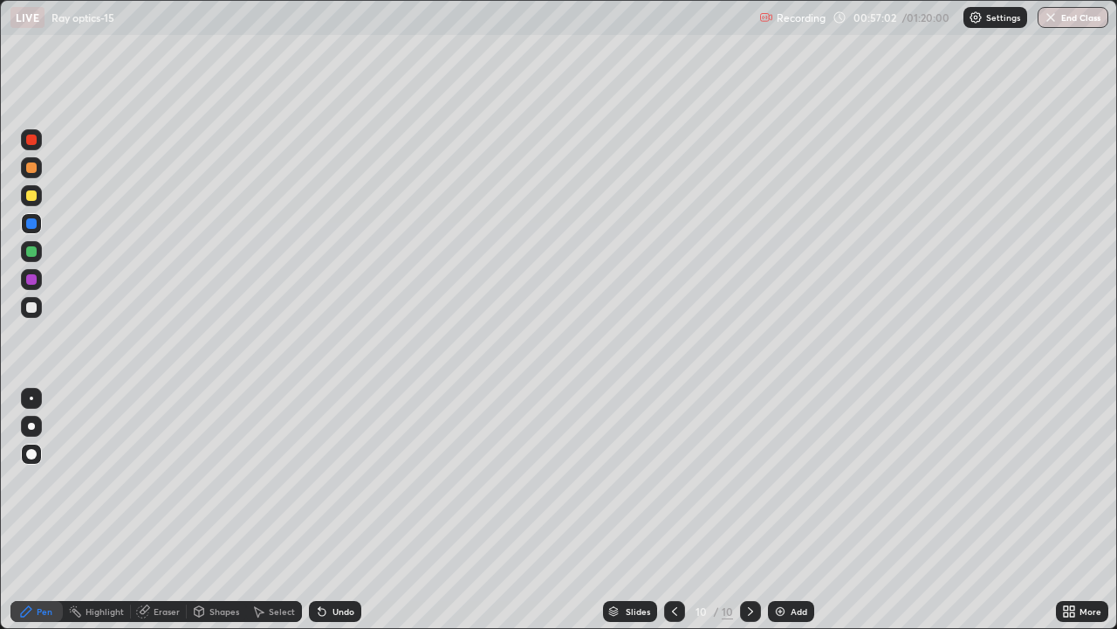
click at [35, 310] on div at bounding box center [31, 307] width 10 height 10
click at [31, 307] on div at bounding box center [31, 307] width 10 height 10
click at [31, 197] on div at bounding box center [31, 195] width 10 height 10
click at [29, 304] on div at bounding box center [31, 307] width 10 height 10
click at [39, 201] on div at bounding box center [31, 195] width 21 height 21
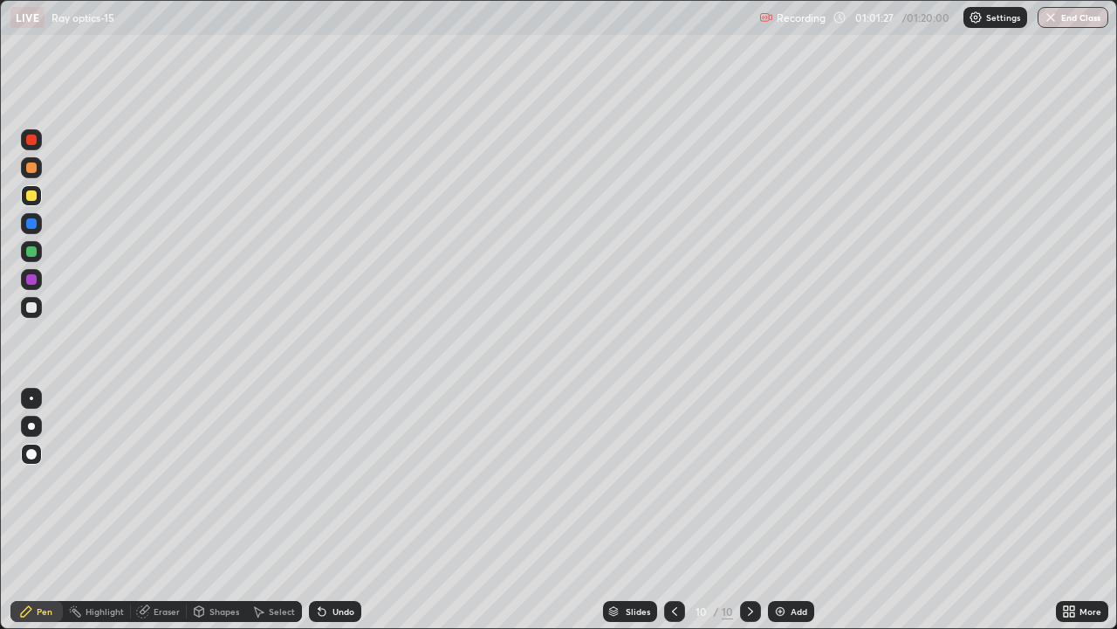
click at [31, 311] on div at bounding box center [31, 307] width 10 height 10
click at [23, 225] on div at bounding box center [31, 223] width 21 height 21
click at [31, 308] on div at bounding box center [31, 307] width 10 height 10
click at [340, 510] on div "Undo" at bounding box center [344, 611] width 22 height 9
click at [339, 510] on div "Undo" at bounding box center [344, 611] width 22 height 9
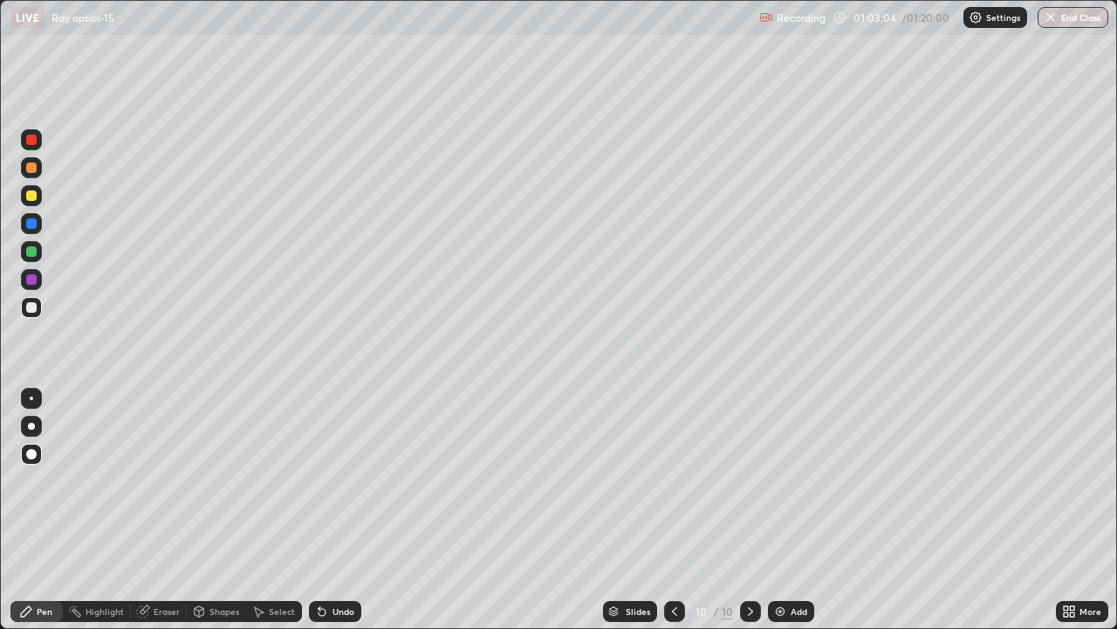
click at [339, 510] on div "Undo" at bounding box center [344, 611] width 22 height 9
click at [335, 510] on div "Undo" at bounding box center [344, 611] width 22 height 9
click at [333, 510] on div "Undo" at bounding box center [344, 611] width 22 height 9
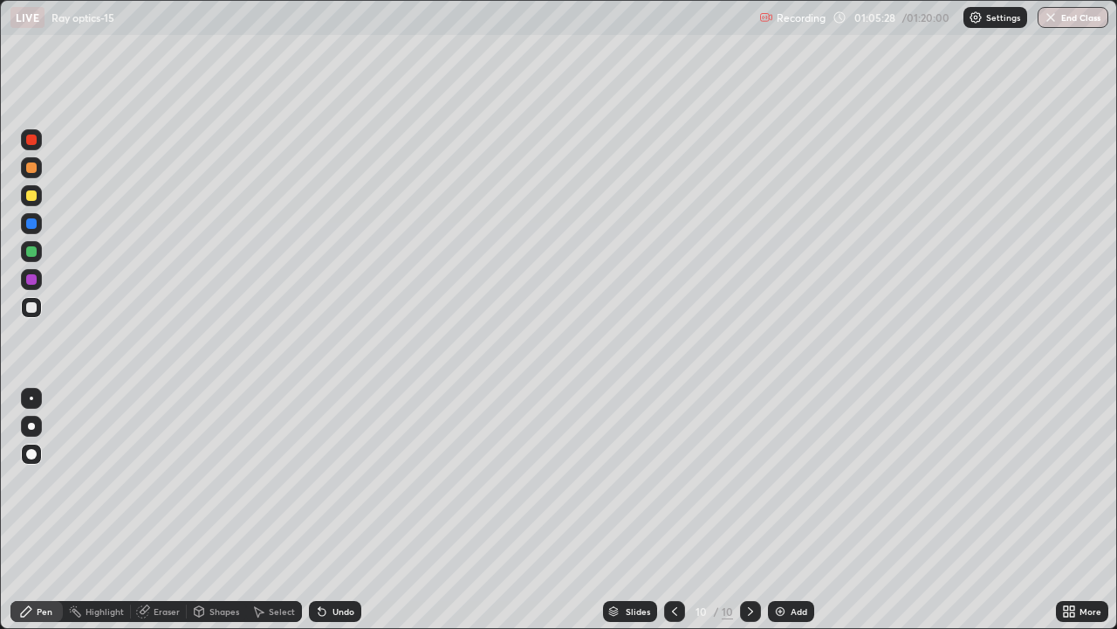
click at [786, 510] on div "Add" at bounding box center [791, 611] width 46 height 21
click at [31, 196] on div at bounding box center [31, 195] width 10 height 10
click at [31, 308] on div at bounding box center [31, 307] width 10 height 10
click at [326, 510] on icon at bounding box center [322, 611] width 14 height 14
click at [325, 510] on icon at bounding box center [322, 611] width 14 height 14
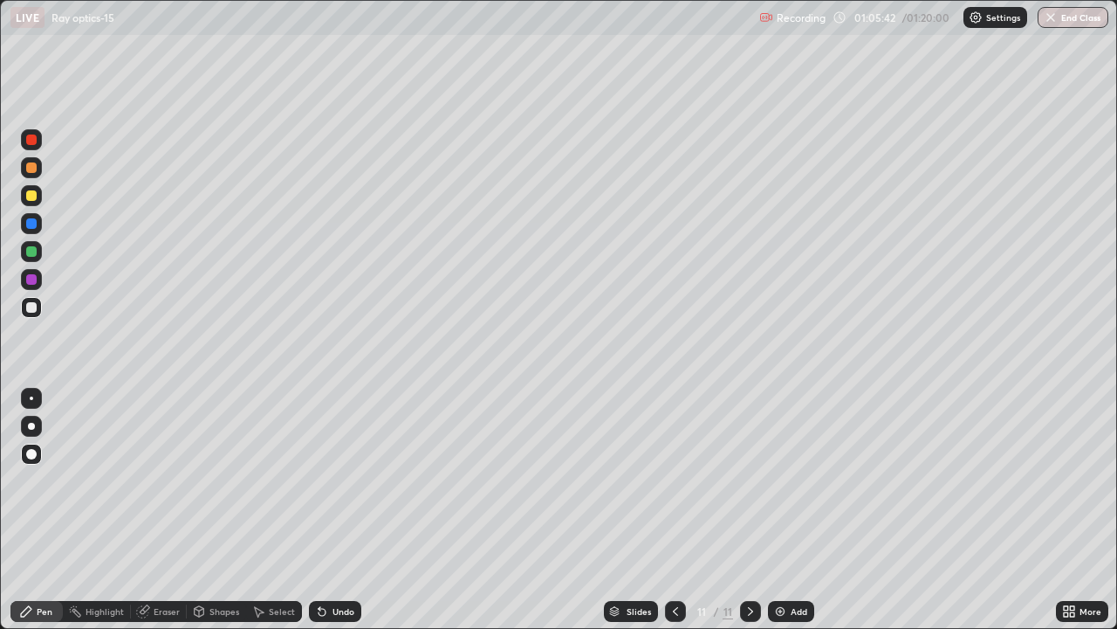
click at [325, 510] on icon at bounding box center [322, 611] width 14 height 14
click at [328, 510] on div "Undo" at bounding box center [335, 611] width 52 height 21
click at [326, 510] on div "Undo" at bounding box center [335, 611] width 52 height 21
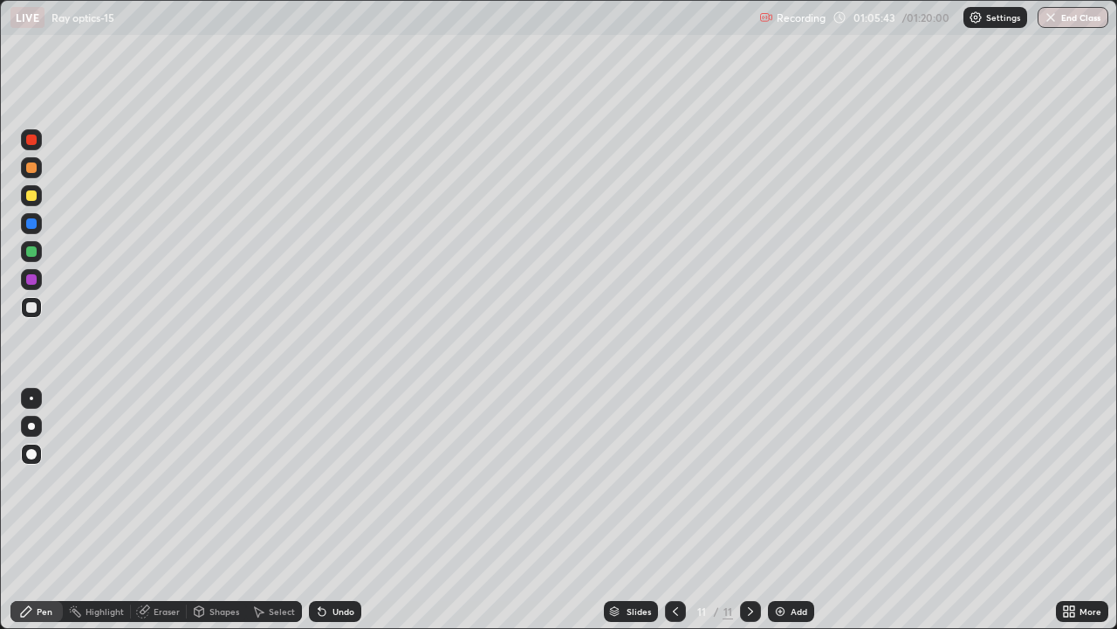
click at [326, 510] on div "Undo" at bounding box center [335, 611] width 52 height 21
click at [31, 202] on div at bounding box center [31, 195] width 21 height 21
click at [31, 306] on div at bounding box center [31, 307] width 10 height 10
click at [338, 510] on div "Undo" at bounding box center [344, 611] width 22 height 9
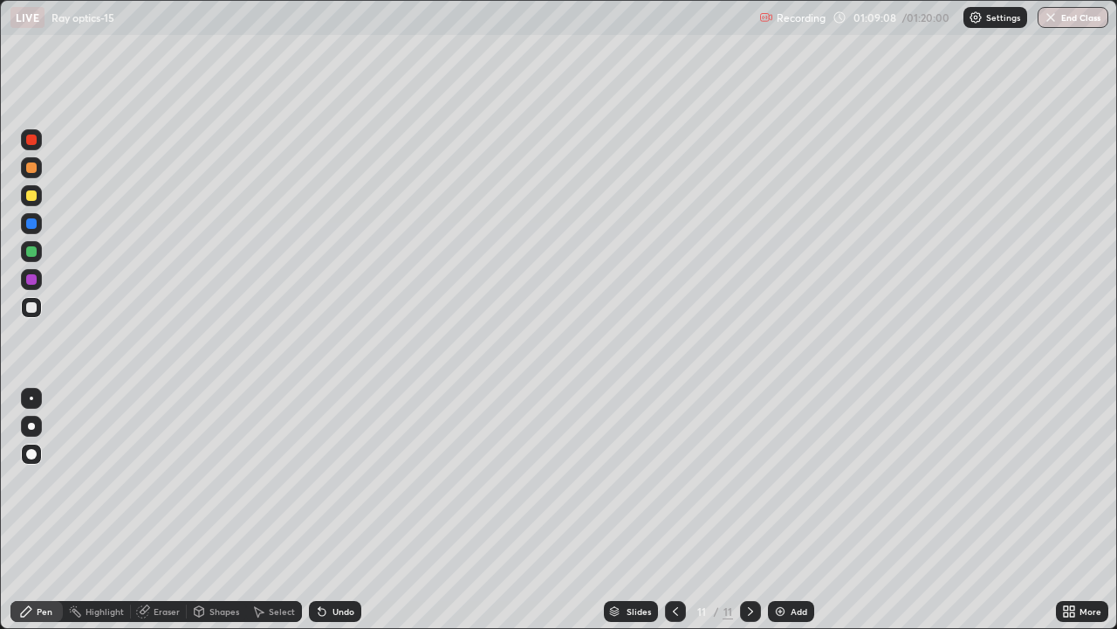
click at [338, 510] on div "Undo" at bounding box center [344, 611] width 22 height 9
click at [333, 510] on div "Undo" at bounding box center [344, 611] width 22 height 9
click at [30, 253] on div at bounding box center [31, 251] width 10 height 10
click at [30, 306] on div at bounding box center [31, 307] width 10 height 10
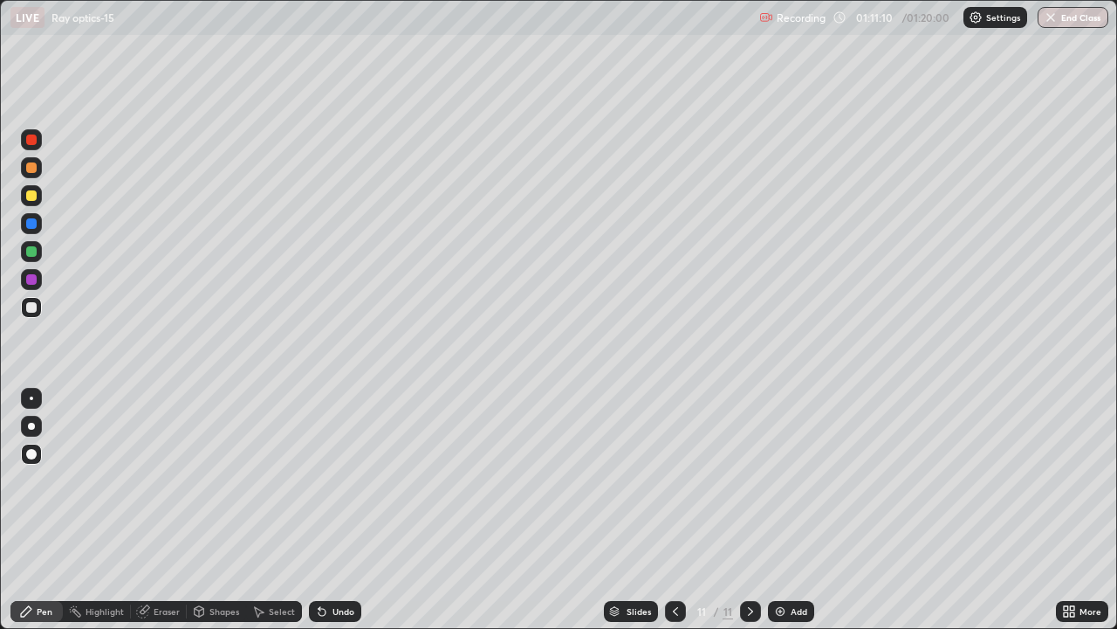
click at [786, 510] on img at bounding box center [780, 611] width 14 height 14
click at [31, 196] on div at bounding box center [31, 195] width 10 height 10
click at [31, 308] on div at bounding box center [31, 307] width 10 height 10
click at [31, 167] on div at bounding box center [31, 167] width 10 height 10
click at [31, 311] on div at bounding box center [31, 307] width 10 height 10
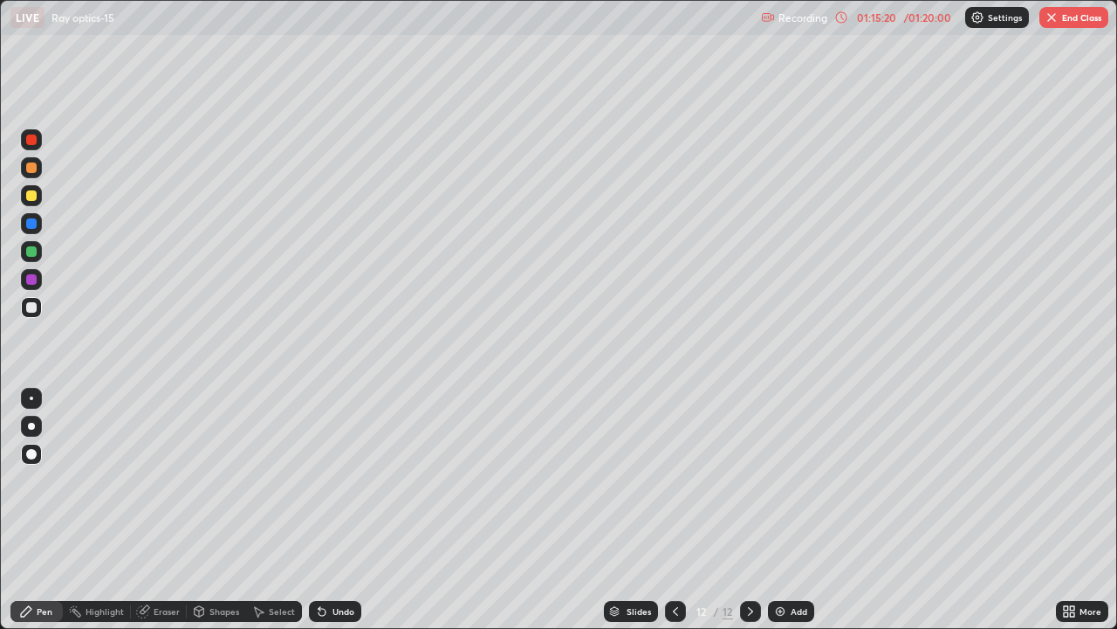
click at [333, 510] on div "Undo" at bounding box center [344, 611] width 22 height 9
click at [674, 510] on icon at bounding box center [676, 611] width 14 height 14
click at [750, 510] on icon at bounding box center [751, 611] width 14 height 14
click at [1059, 16] on button "End Class" at bounding box center [1074, 17] width 69 height 21
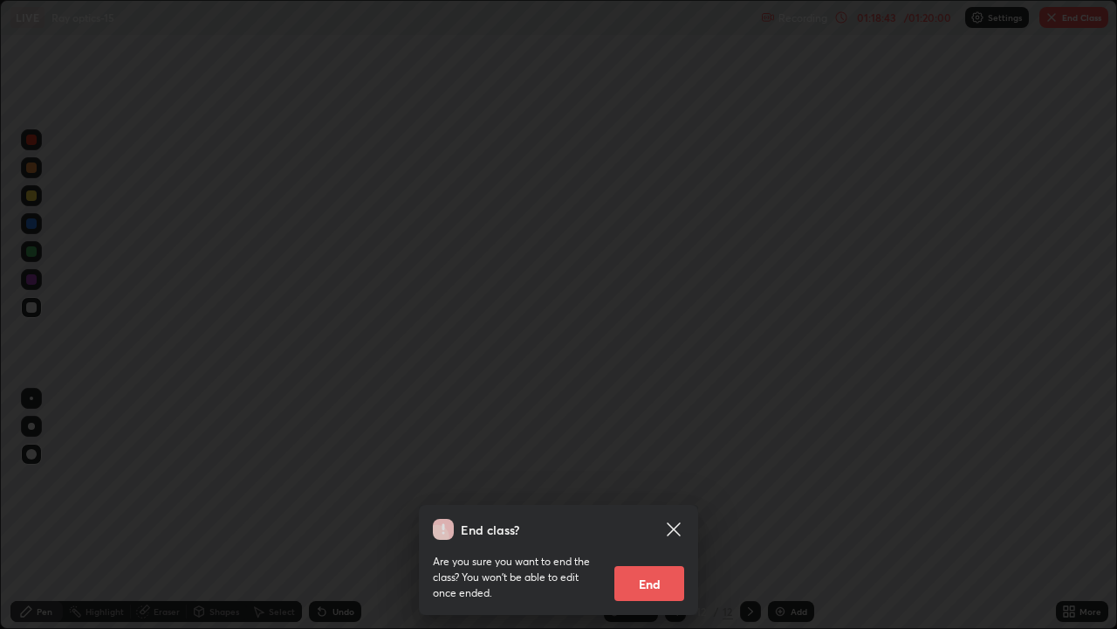
click at [679, 510] on icon at bounding box center [673, 529] width 21 height 21
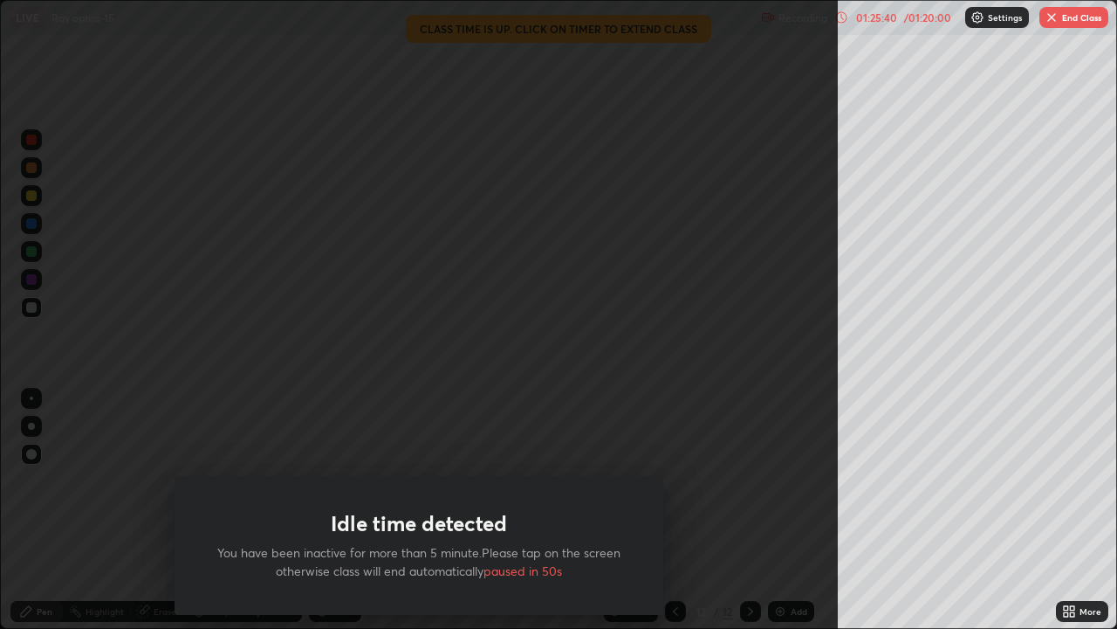
click at [1064, 23] on button "End Class" at bounding box center [1074, 17] width 69 height 21
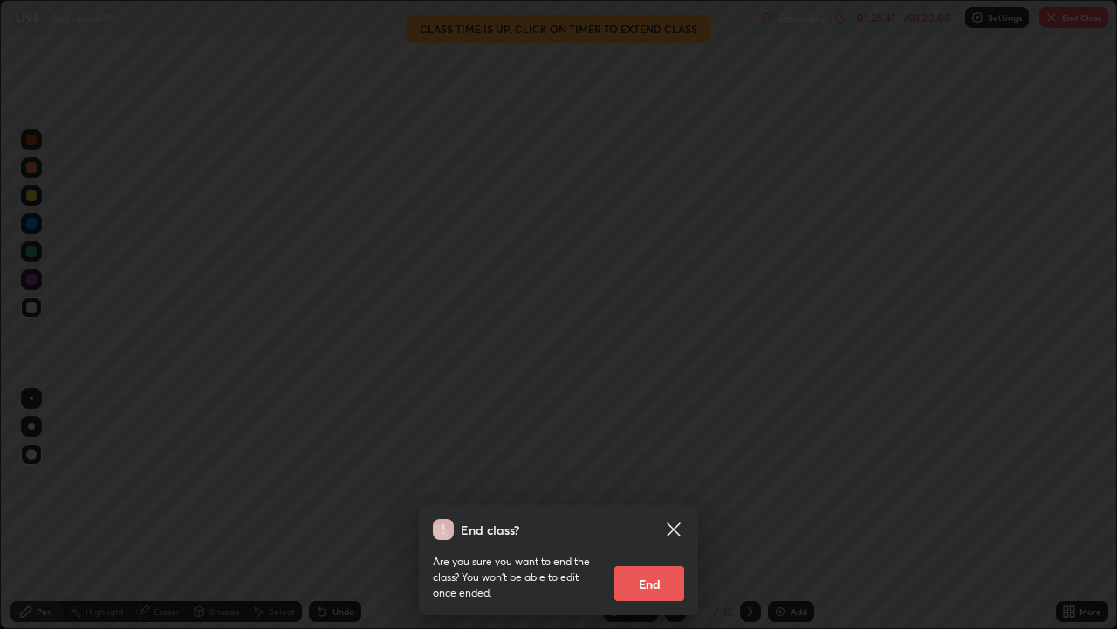
click at [657, 510] on button "End" at bounding box center [650, 583] width 70 height 35
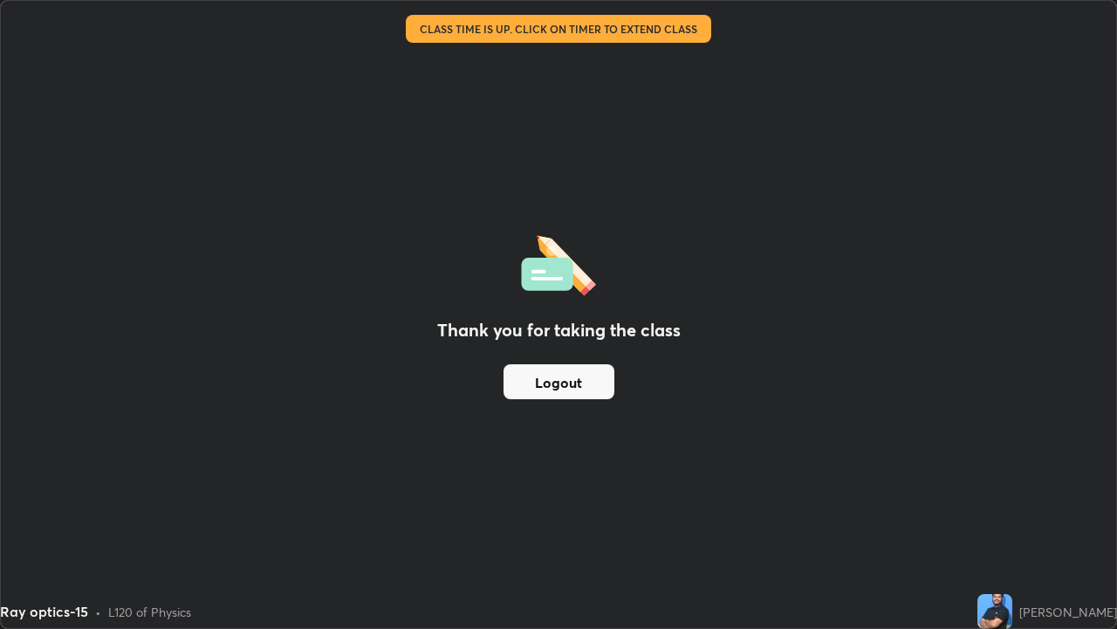
click at [610, 381] on button "Logout" at bounding box center [559, 381] width 111 height 35
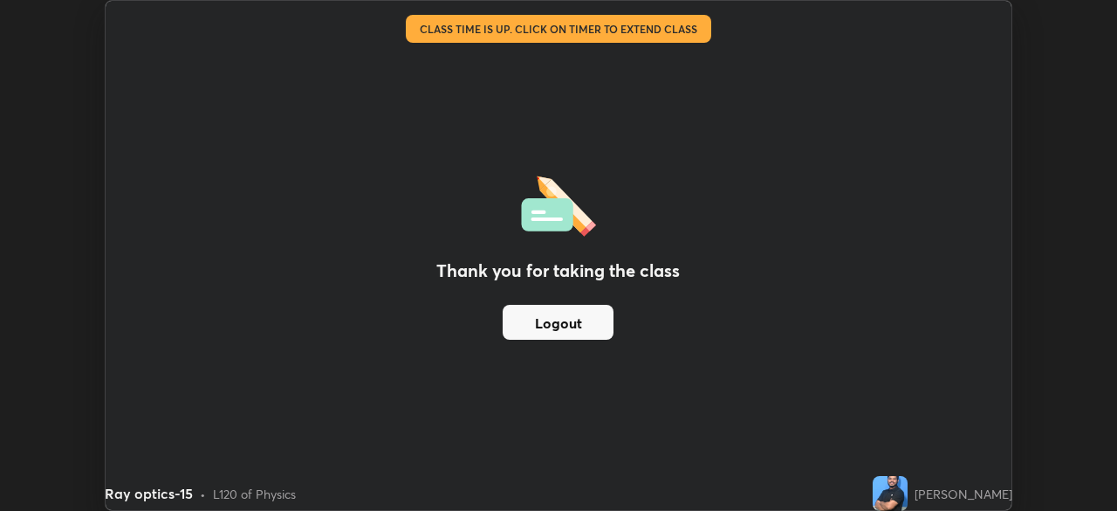
scroll to position [86785, 86179]
